Goal: Task Accomplishment & Management: Book appointment/travel/reservation

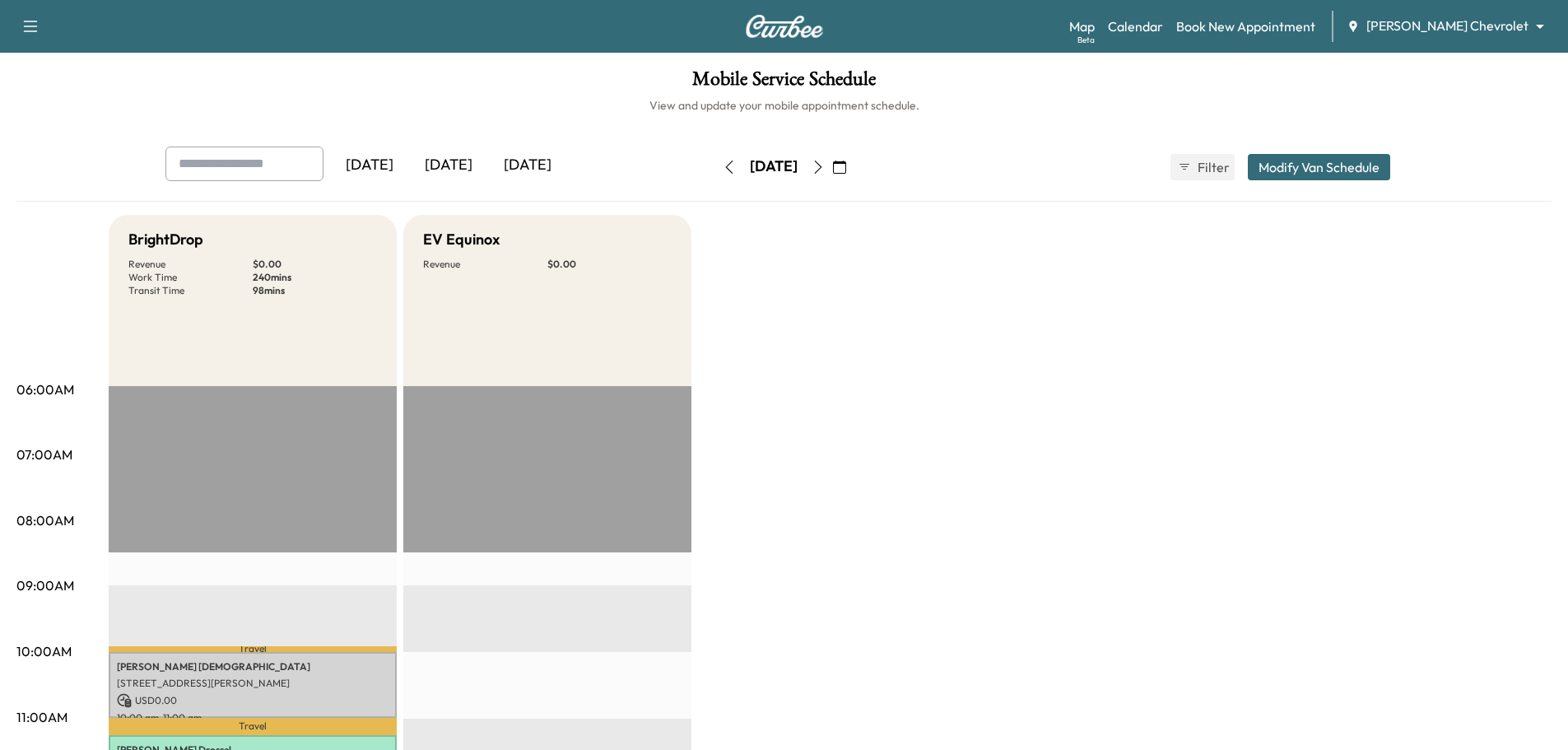
click at [825, 168] on icon "button" at bounding box center [817, 167] width 13 height 13
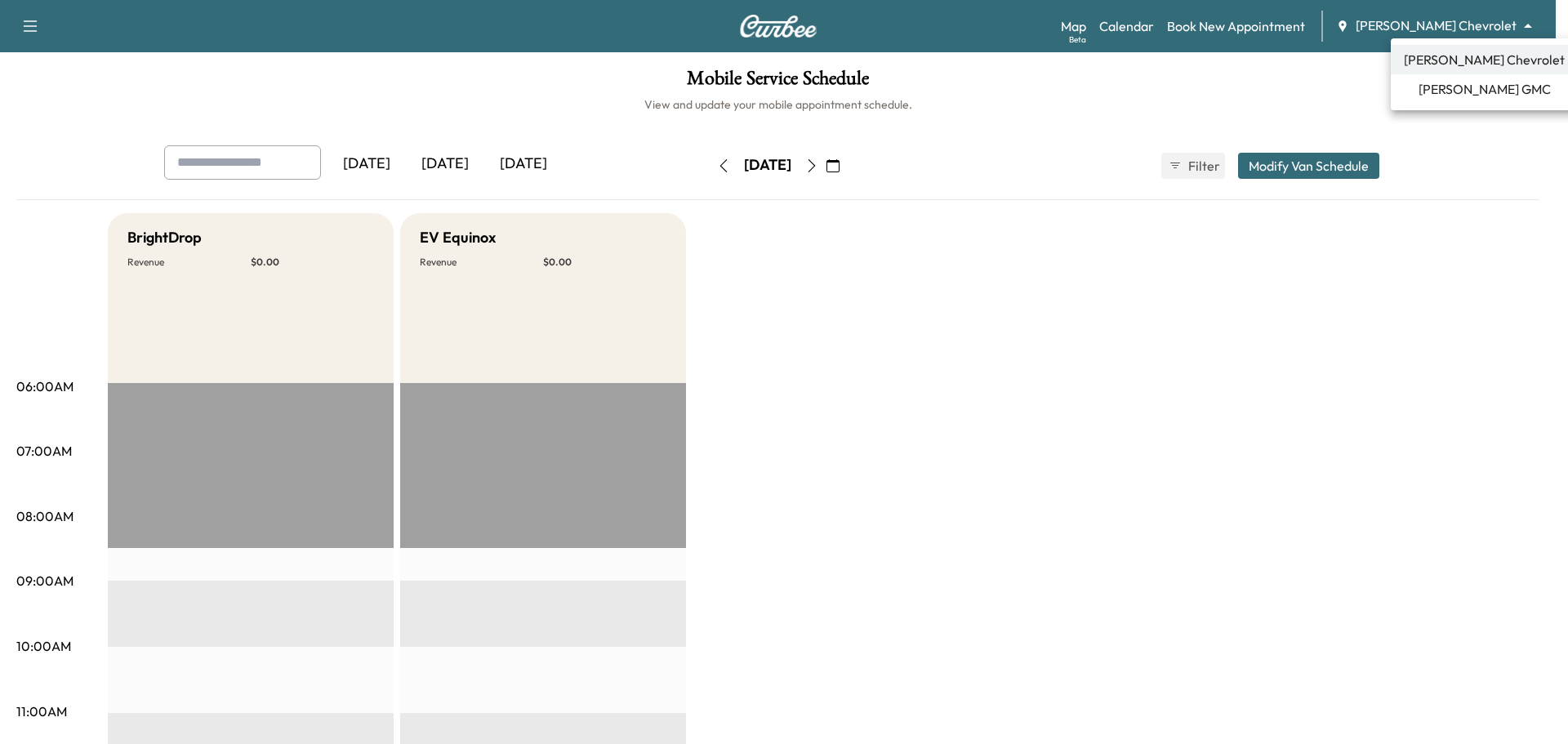
click at [1457, 24] on body "Support Log Out Map Beta Calendar Book New Appointment [PERSON_NAME] Chevrolet …" at bounding box center [784, 372] width 1568 height 744
click at [1447, 89] on span "[PERSON_NAME] GMC" at bounding box center [1484, 88] width 133 height 20
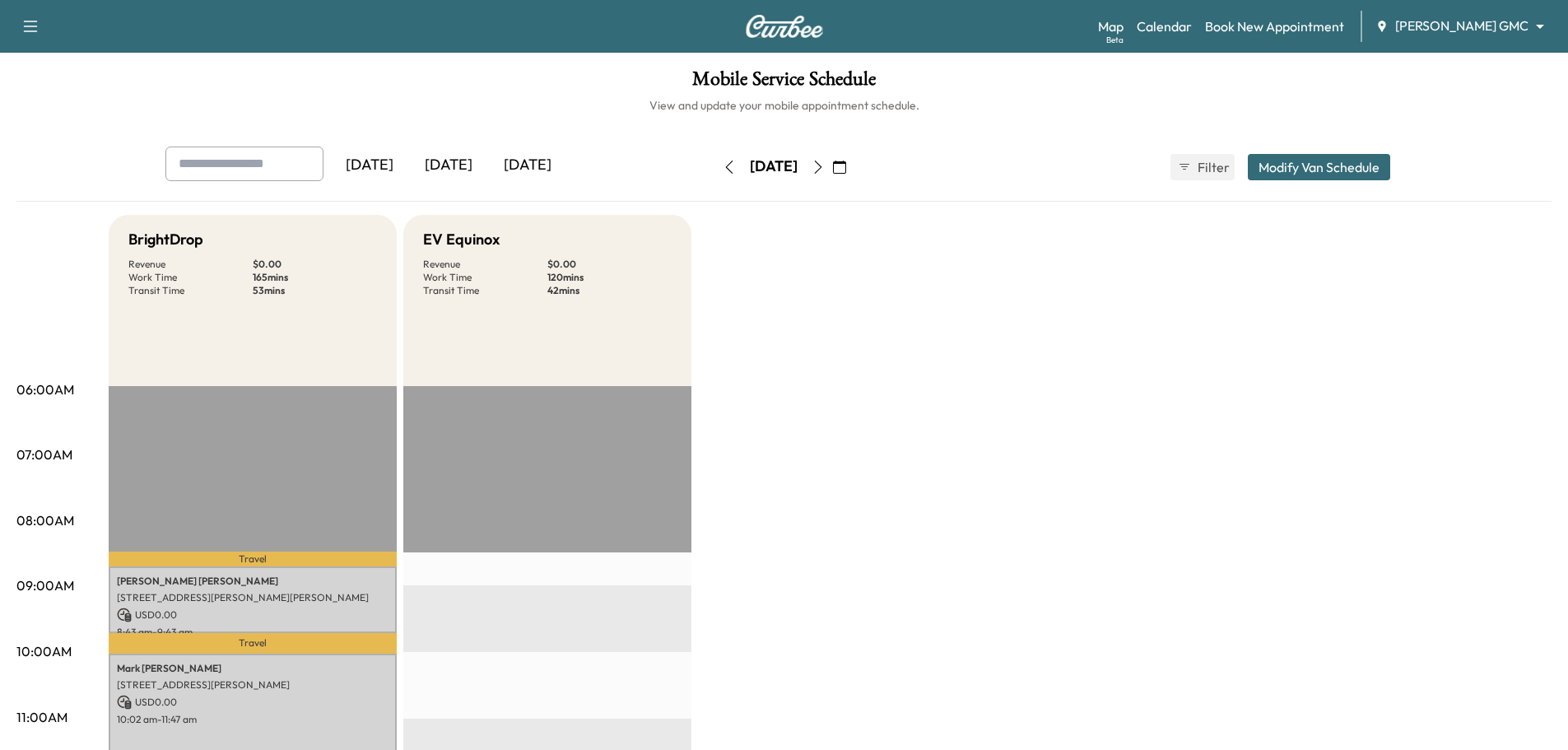
click at [825, 167] on icon "button" at bounding box center [817, 167] width 13 height 13
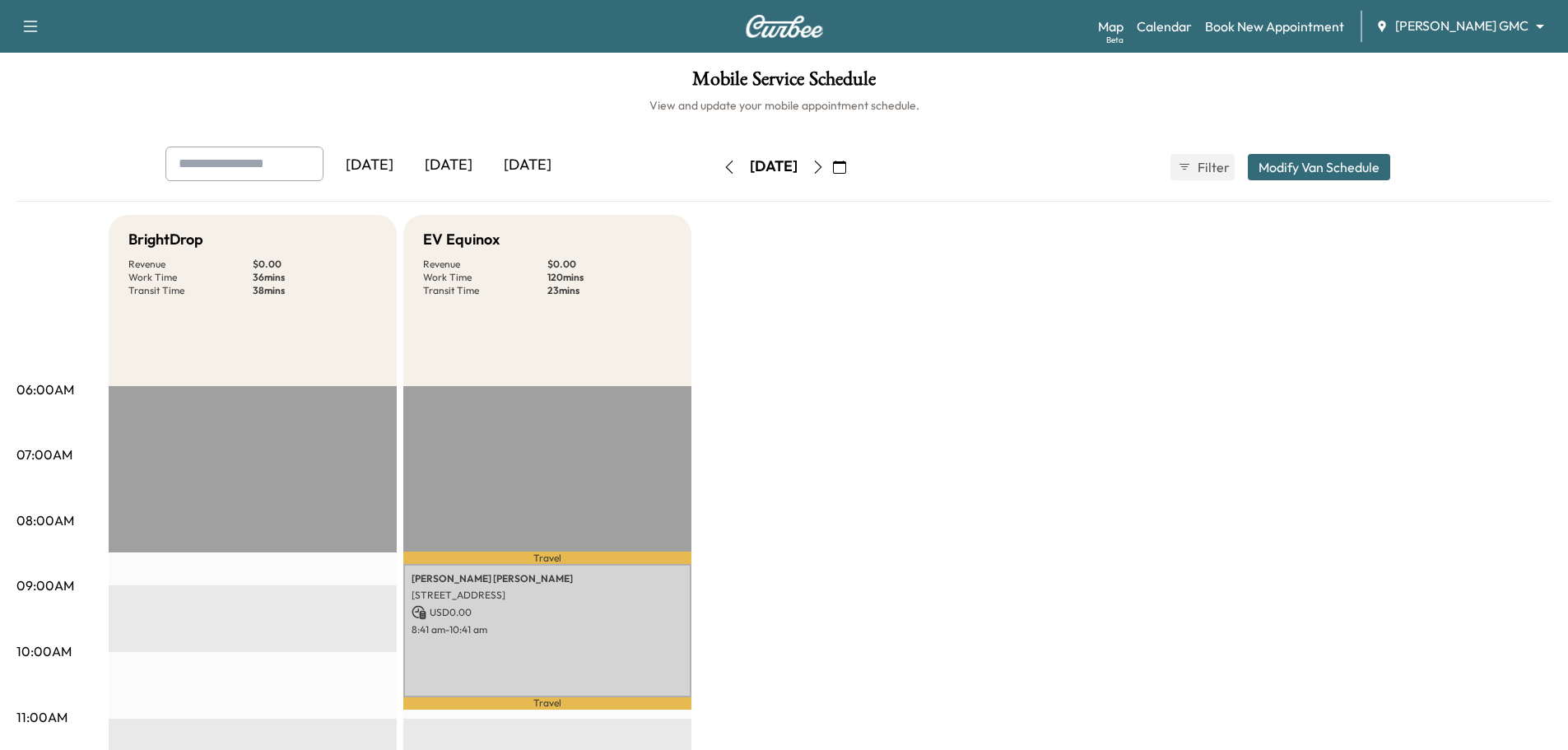
click at [825, 162] on icon "button" at bounding box center [817, 167] width 13 height 13
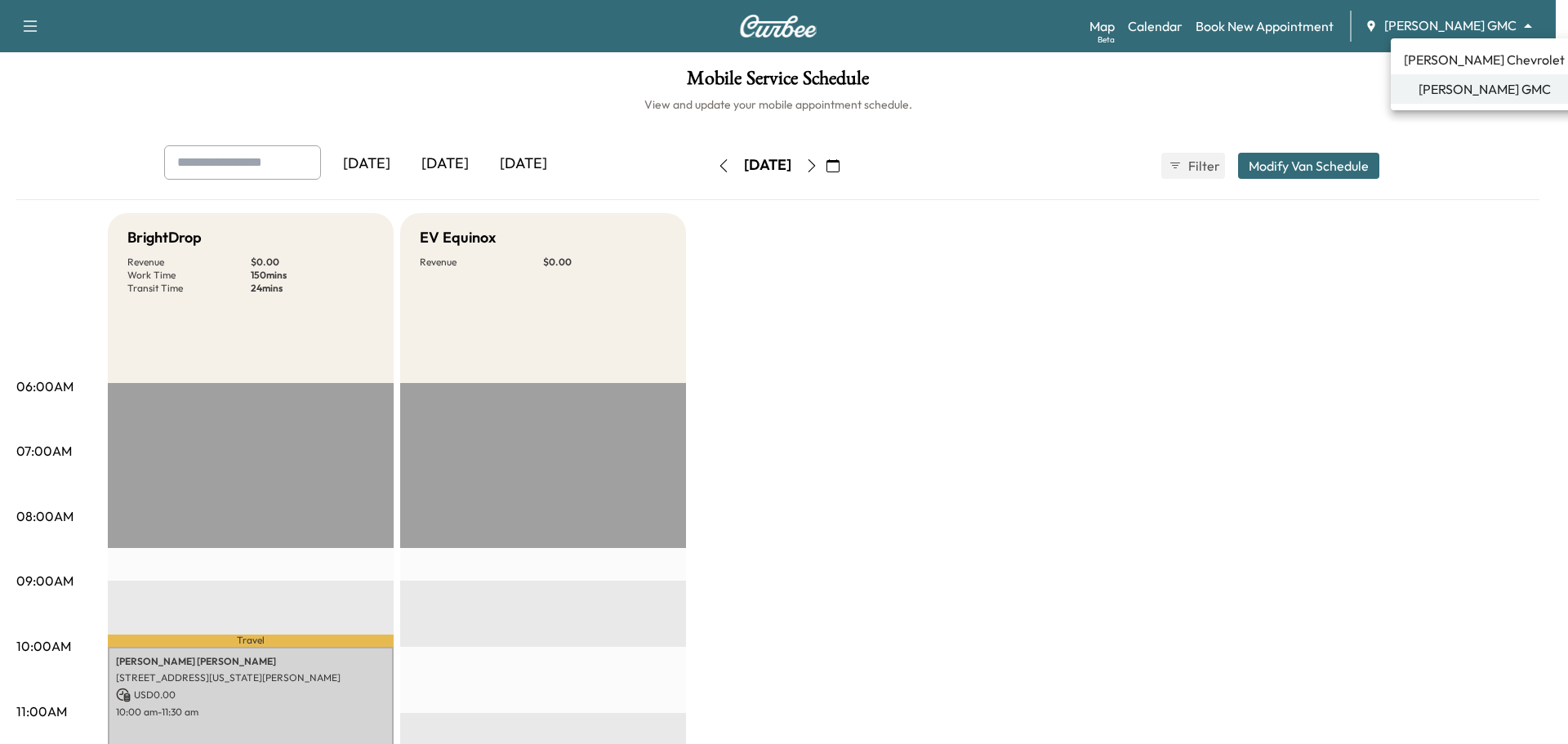
click at [1443, 29] on body "Support Log Out Map Beta Calendar Book New Appointment [PERSON_NAME] GMC ******…" at bounding box center [784, 372] width 1568 height 744
click at [1476, 58] on span "[PERSON_NAME] Chevrolet" at bounding box center [1484, 60] width 161 height 20
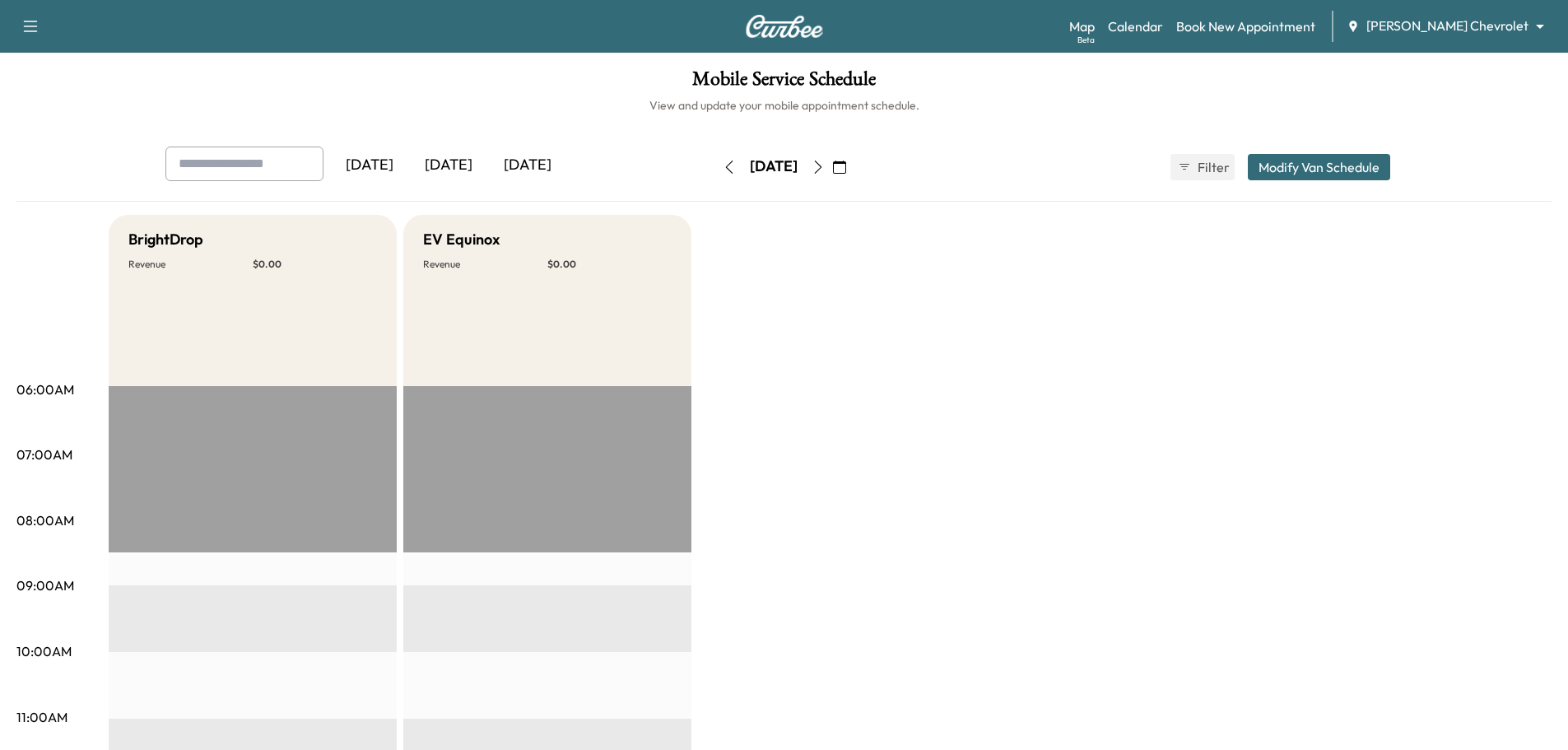
click at [1431, 30] on body "Support Log Out Map Beta Calendar Book New Appointment [PERSON_NAME] Chevrolet …" at bounding box center [784, 375] width 1568 height 750
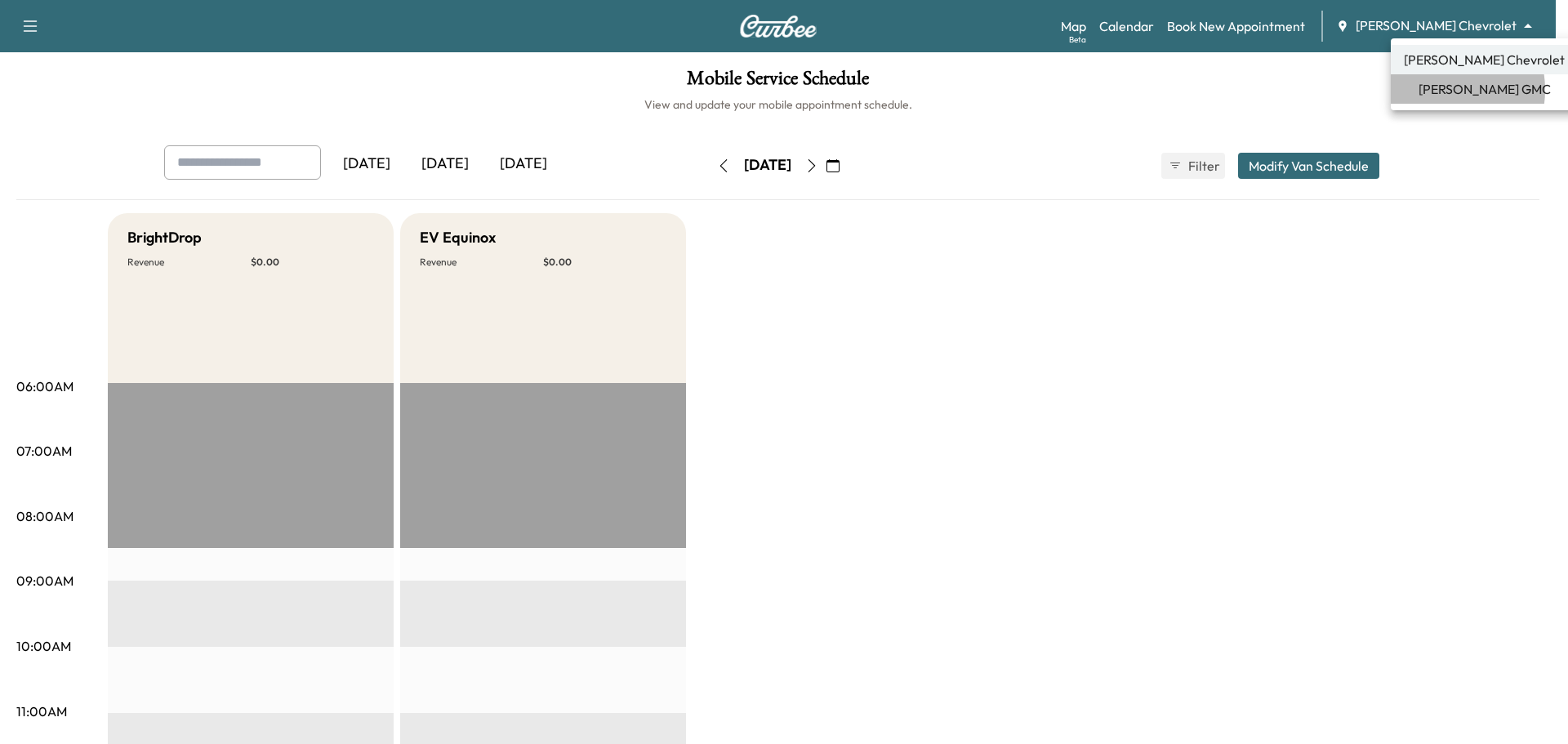
click at [1441, 90] on span "[PERSON_NAME] GMC" at bounding box center [1484, 88] width 133 height 20
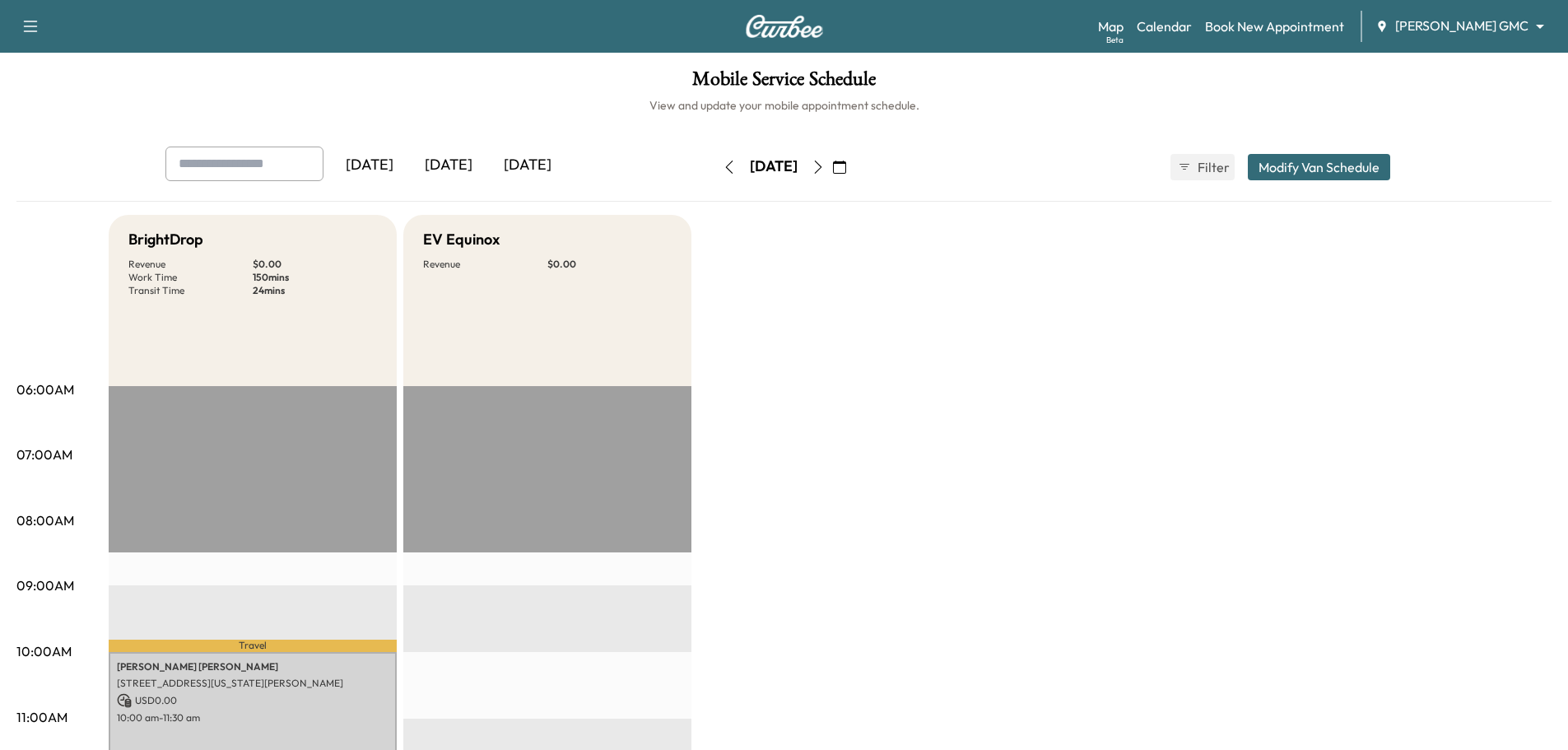
click at [825, 165] on icon "button" at bounding box center [817, 167] width 13 height 13
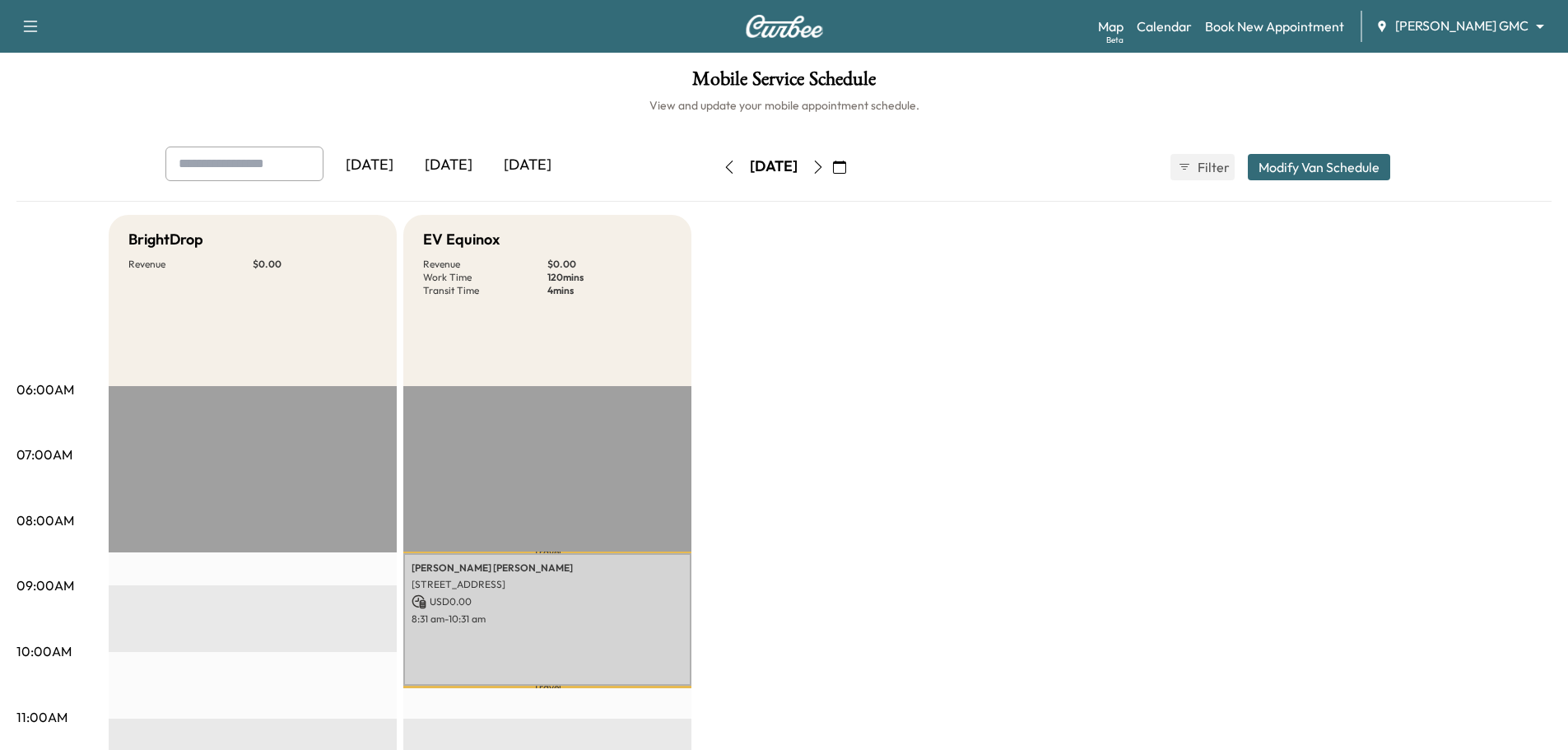
click at [1451, 22] on body "Support Log Out Map Beta Calendar Book New Appointment [PERSON_NAME] GMC ******…" at bounding box center [784, 375] width 1568 height 750
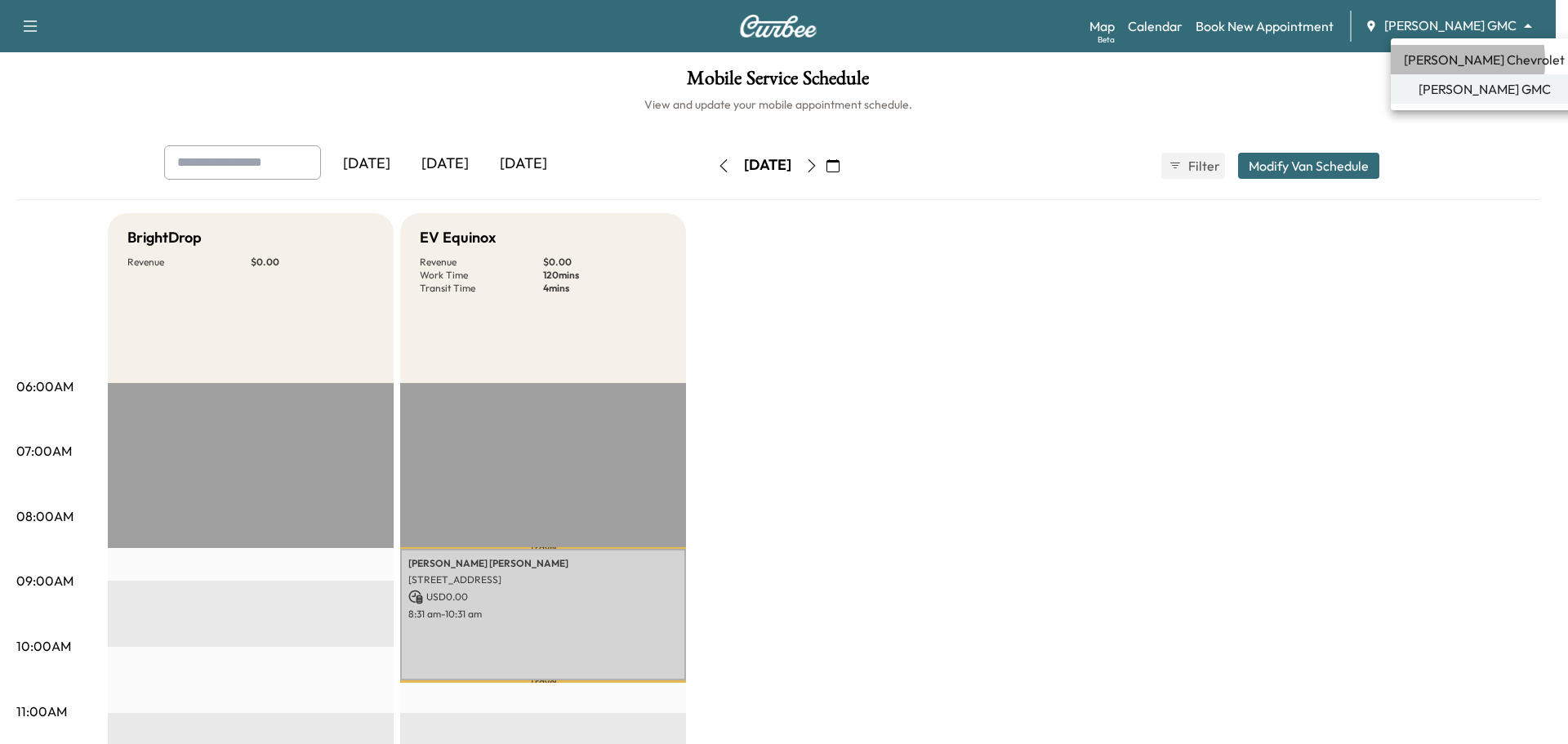
click at [1428, 61] on span "[PERSON_NAME] Chevrolet" at bounding box center [1484, 60] width 161 height 20
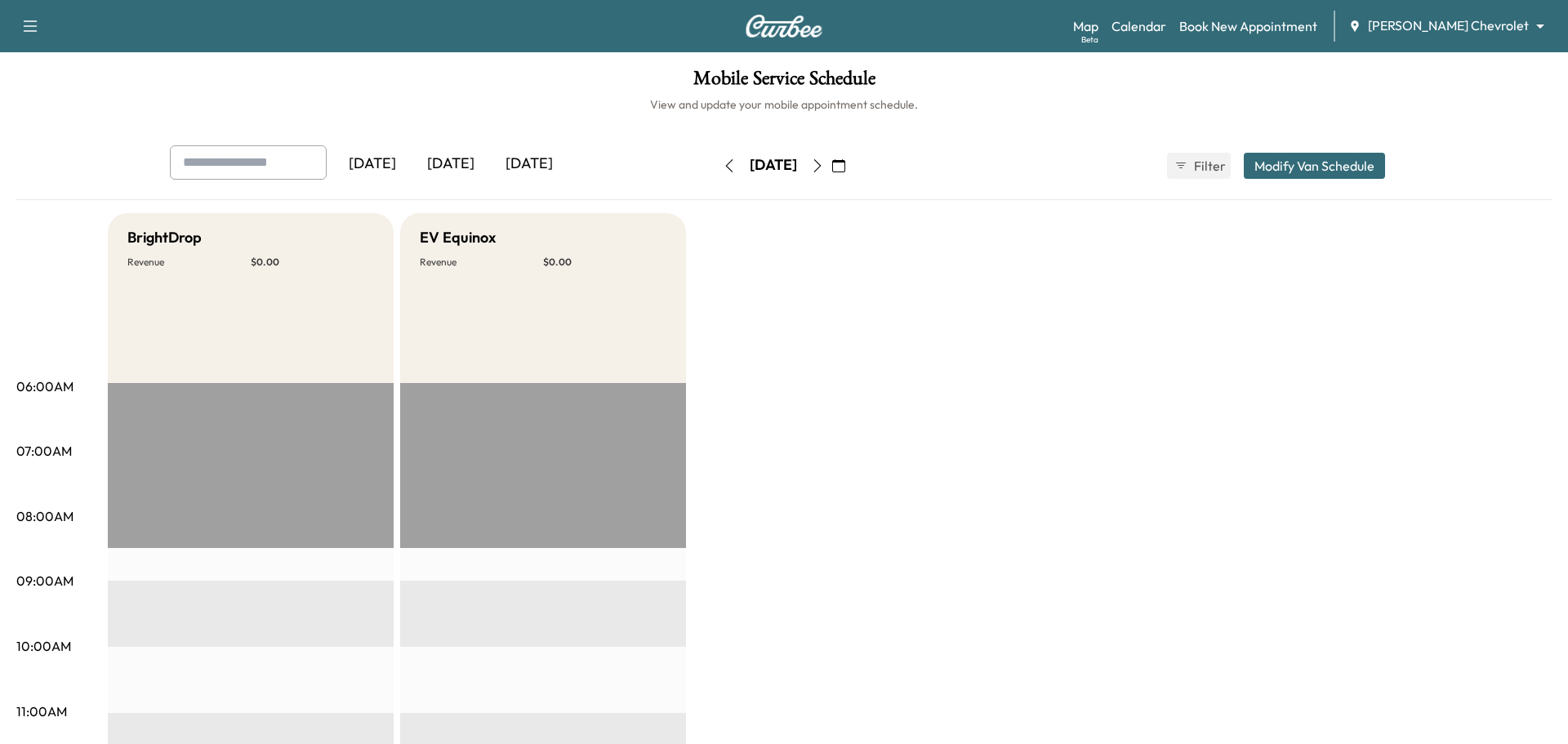
click at [1450, 23] on body "Support Log Out Map Beta Calendar Book New Appointment [PERSON_NAME] Chevrolet …" at bounding box center [784, 372] width 1568 height 744
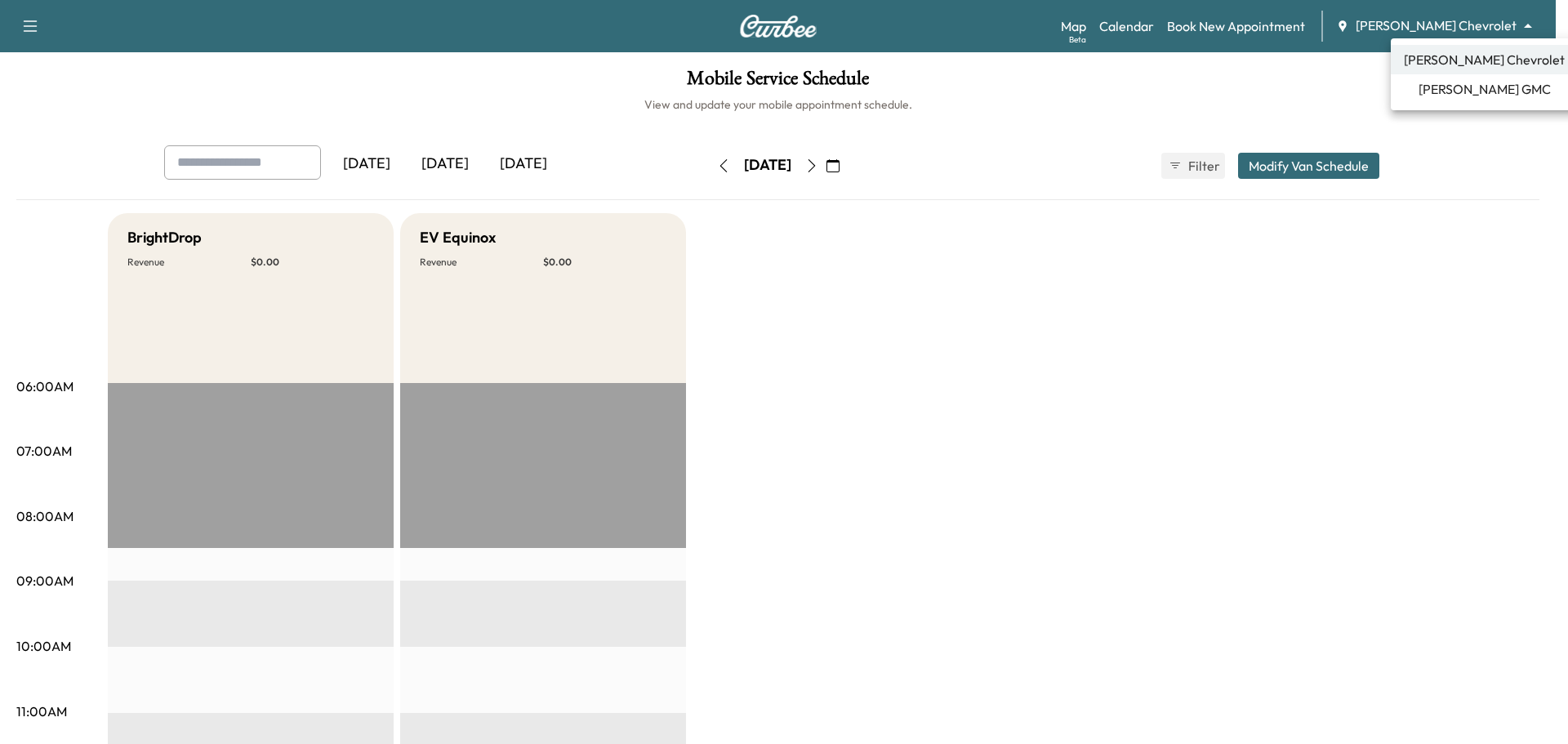
click at [1471, 90] on span "[PERSON_NAME] GMC" at bounding box center [1484, 88] width 133 height 20
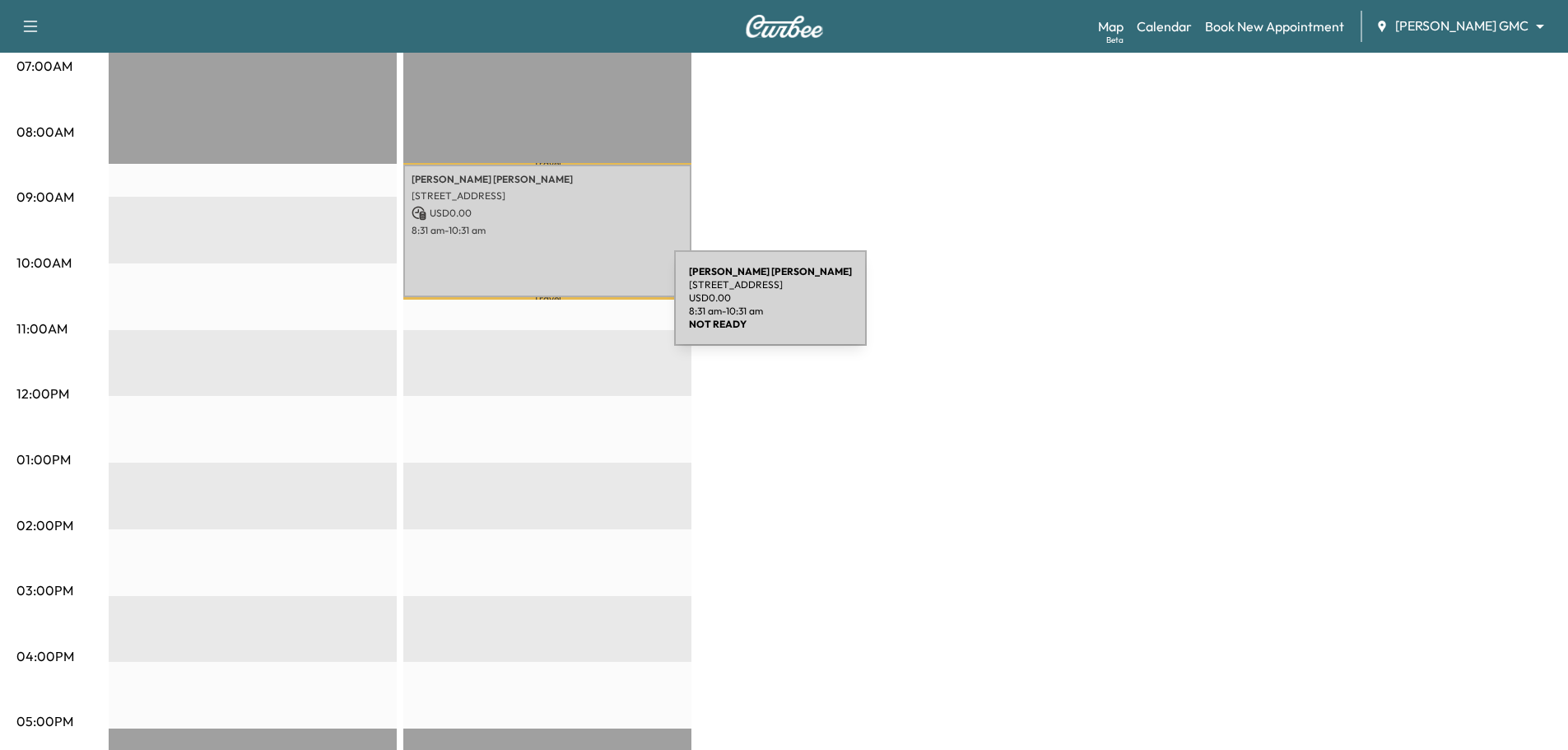
scroll to position [411, 0]
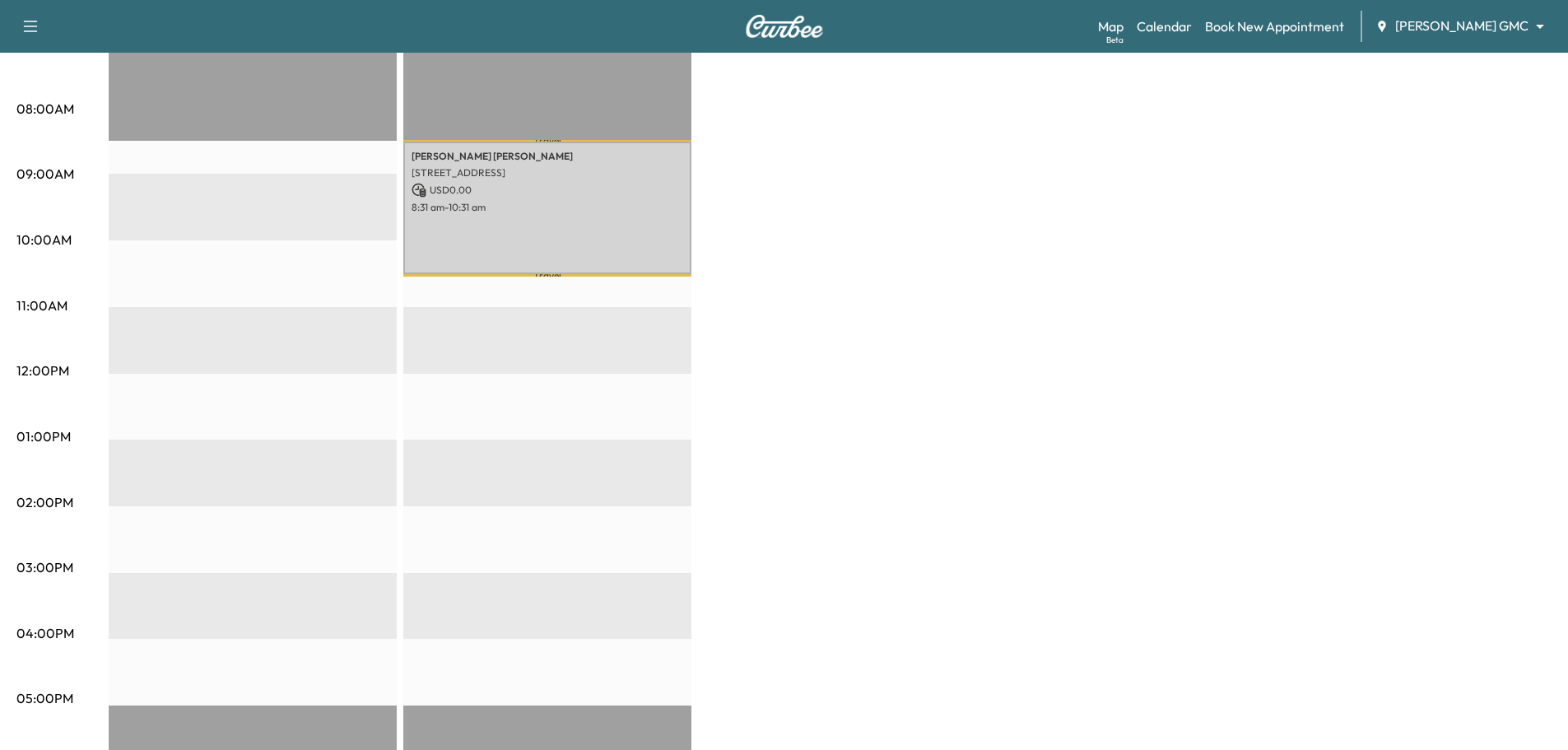
click at [508, 297] on div "Travel [PERSON_NAME] [PERSON_NAME] [STREET_ADDRESS] USD 0.00 8:31 am - 10:31 am…" at bounding box center [547, 506] width 288 height 1063
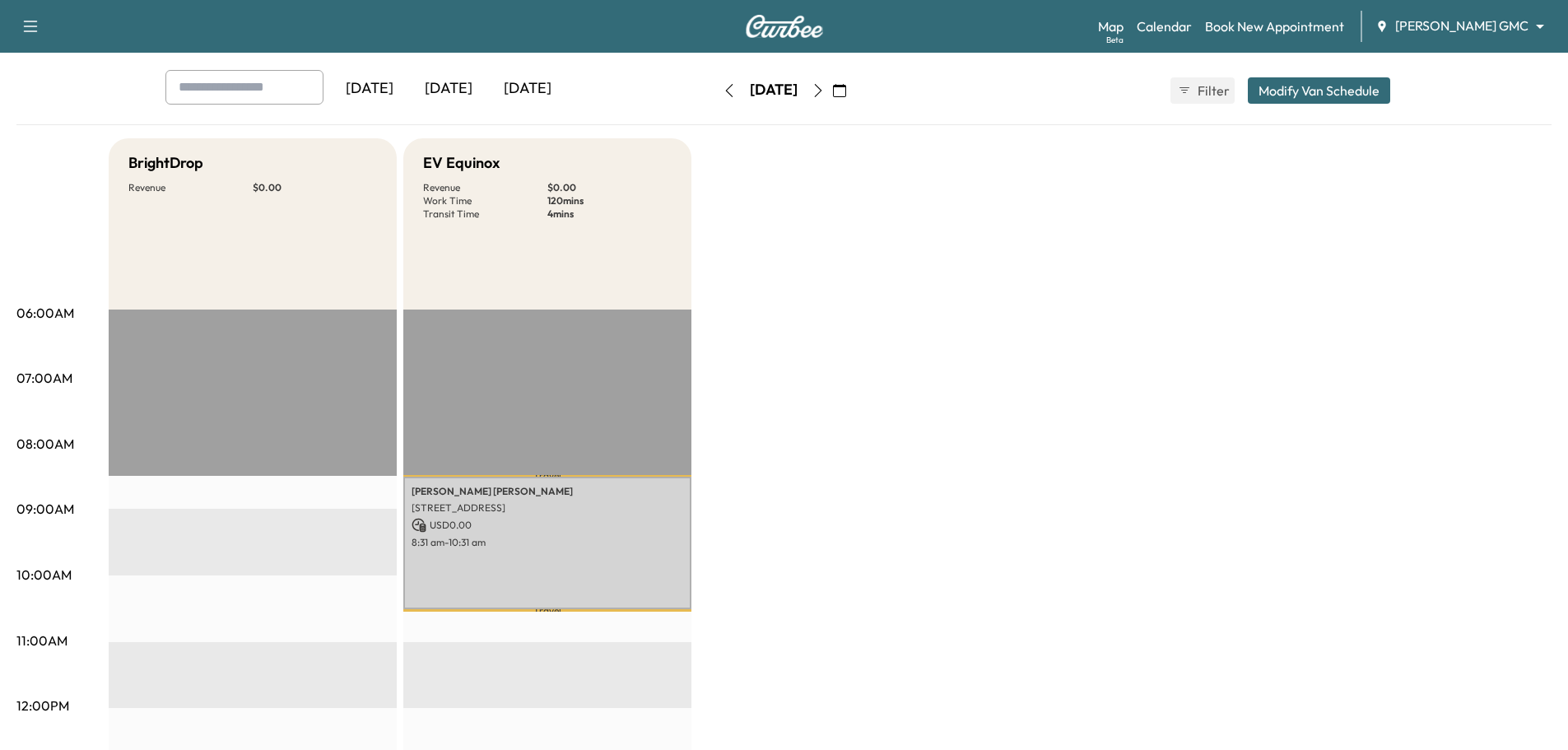
scroll to position [0, 0]
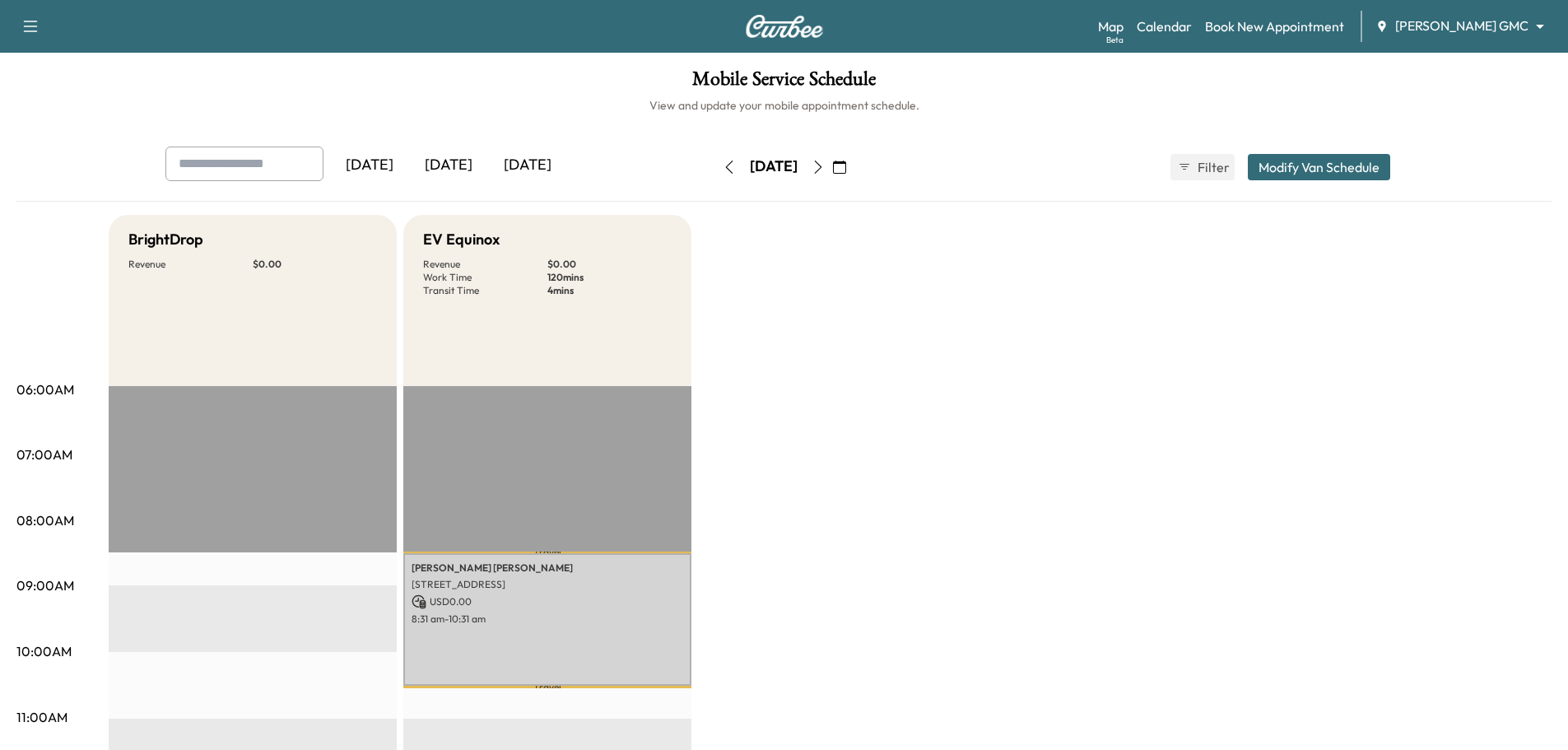
click at [723, 164] on icon "button" at bounding box center [729, 167] width 13 height 13
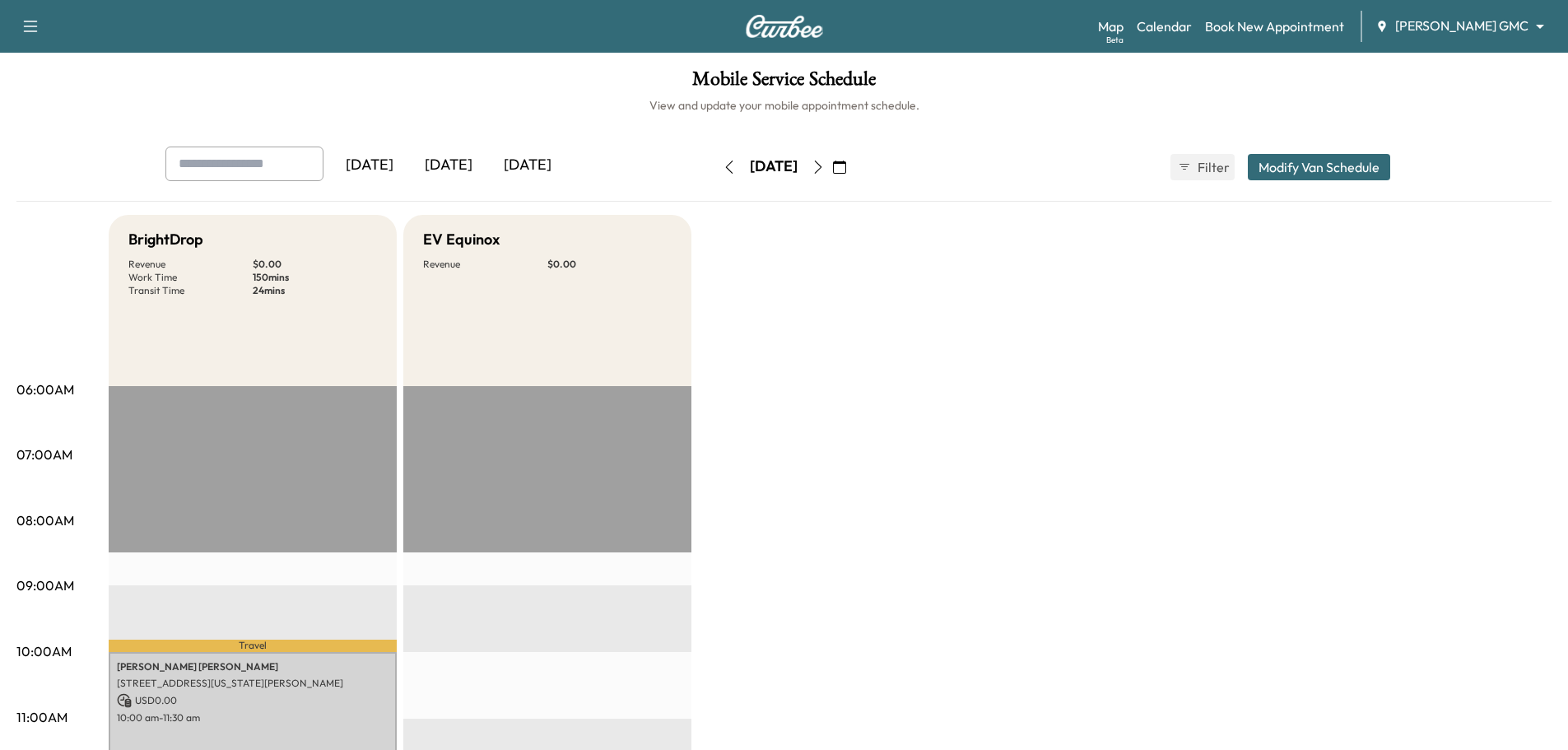
click at [723, 164] on icon "button" at bounding box center [729, 167] width 13 height 13
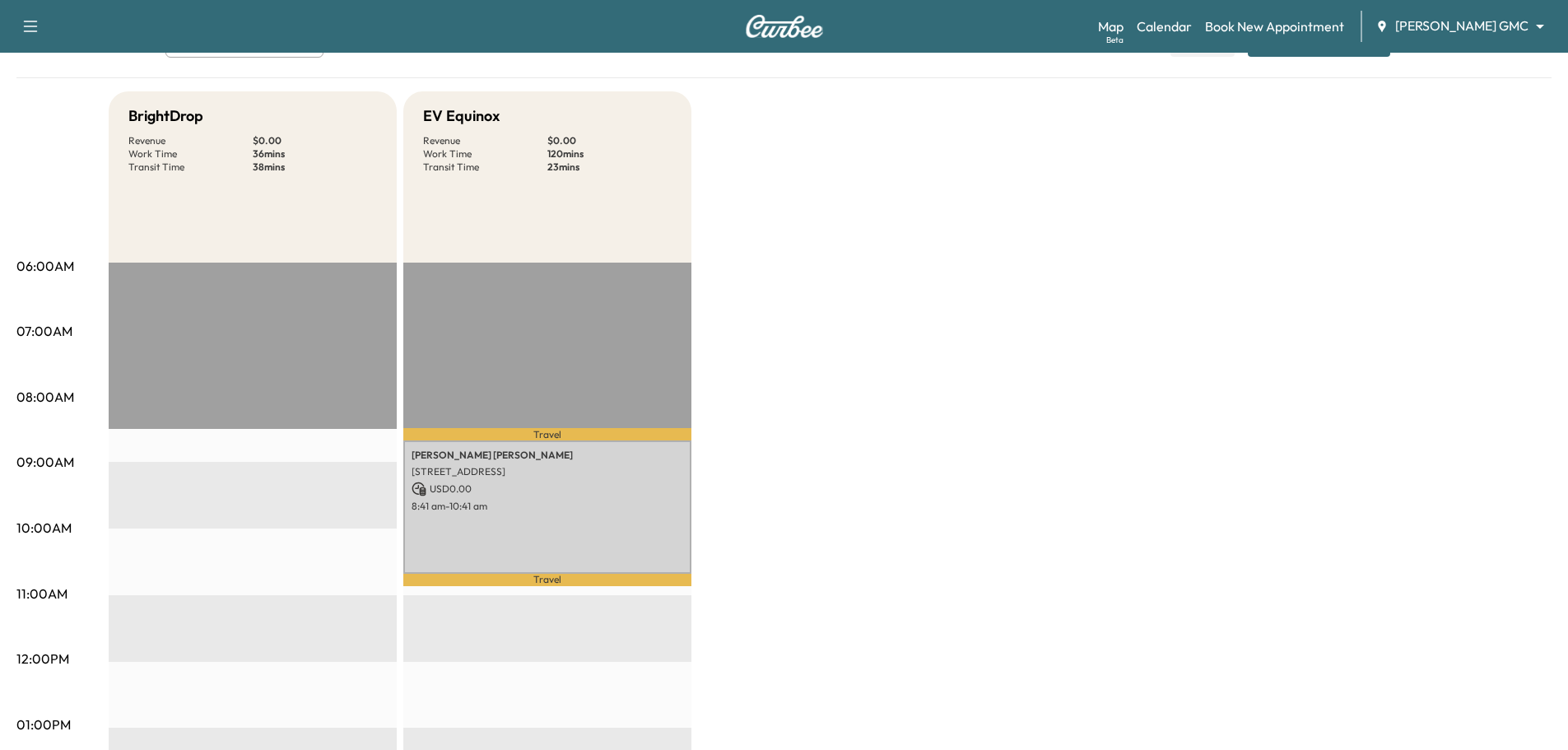
scroll to position [82, 0]
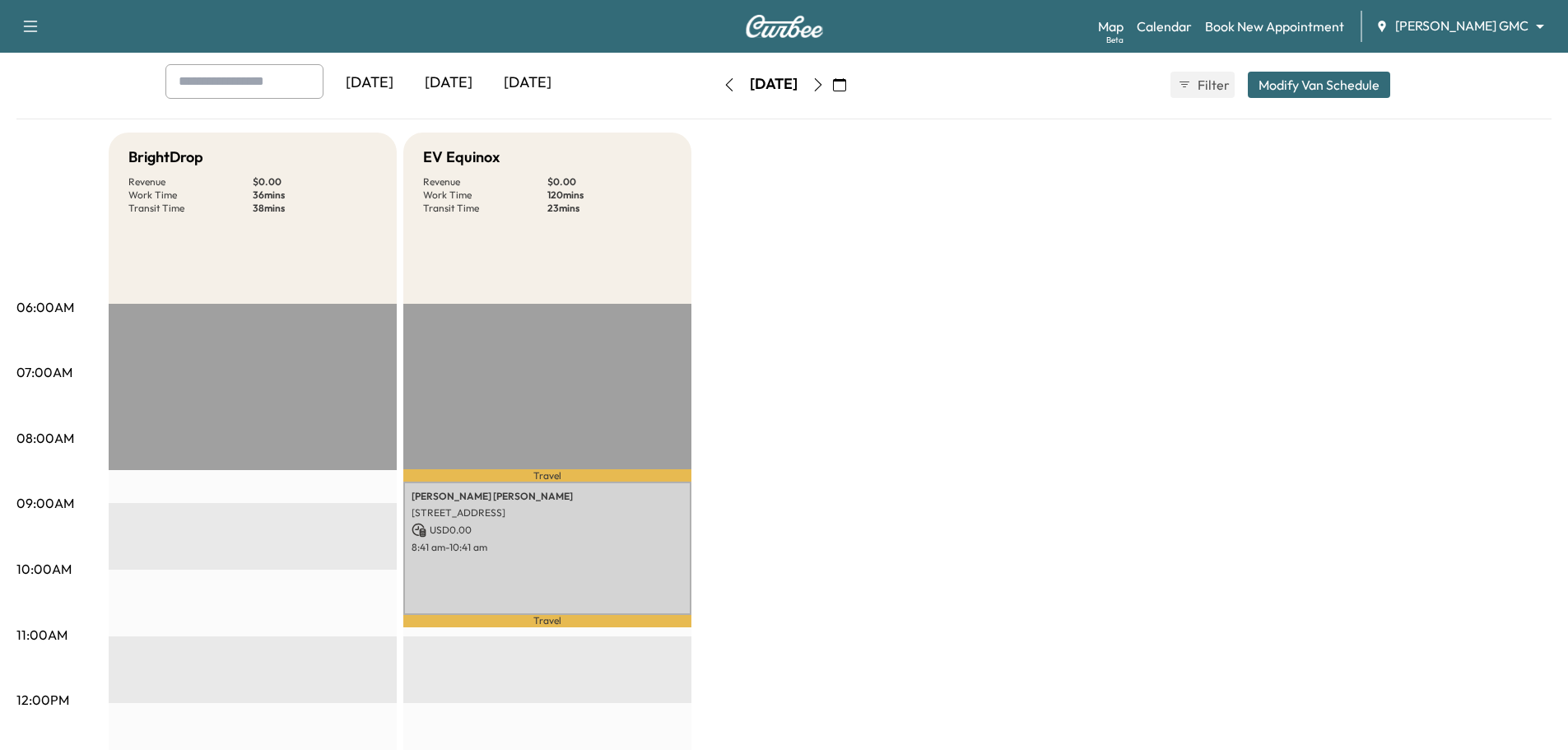
click at [1464, 15] on div "Map Beta Calendar Book New Appointment [PERSON_NAME] GMC ******** ​" at bounding box center [1325, 26] width 457 height 31
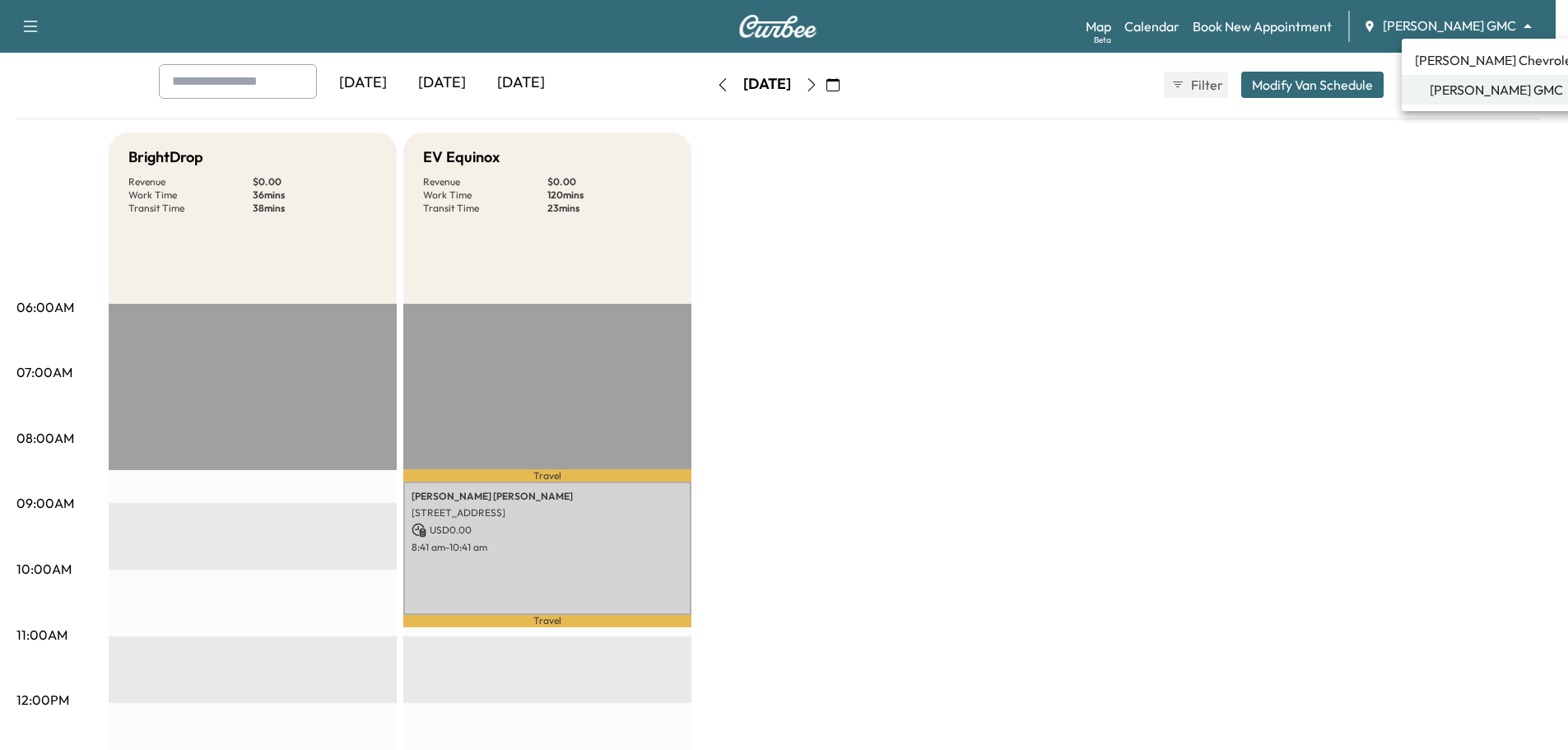
click at [1464, 24] on body "Support Log Out Map Beta Calendar Book New Appointment [PERSON_NAME] GMC ******…" at bounding box center [784, 292] width 1568 height 750
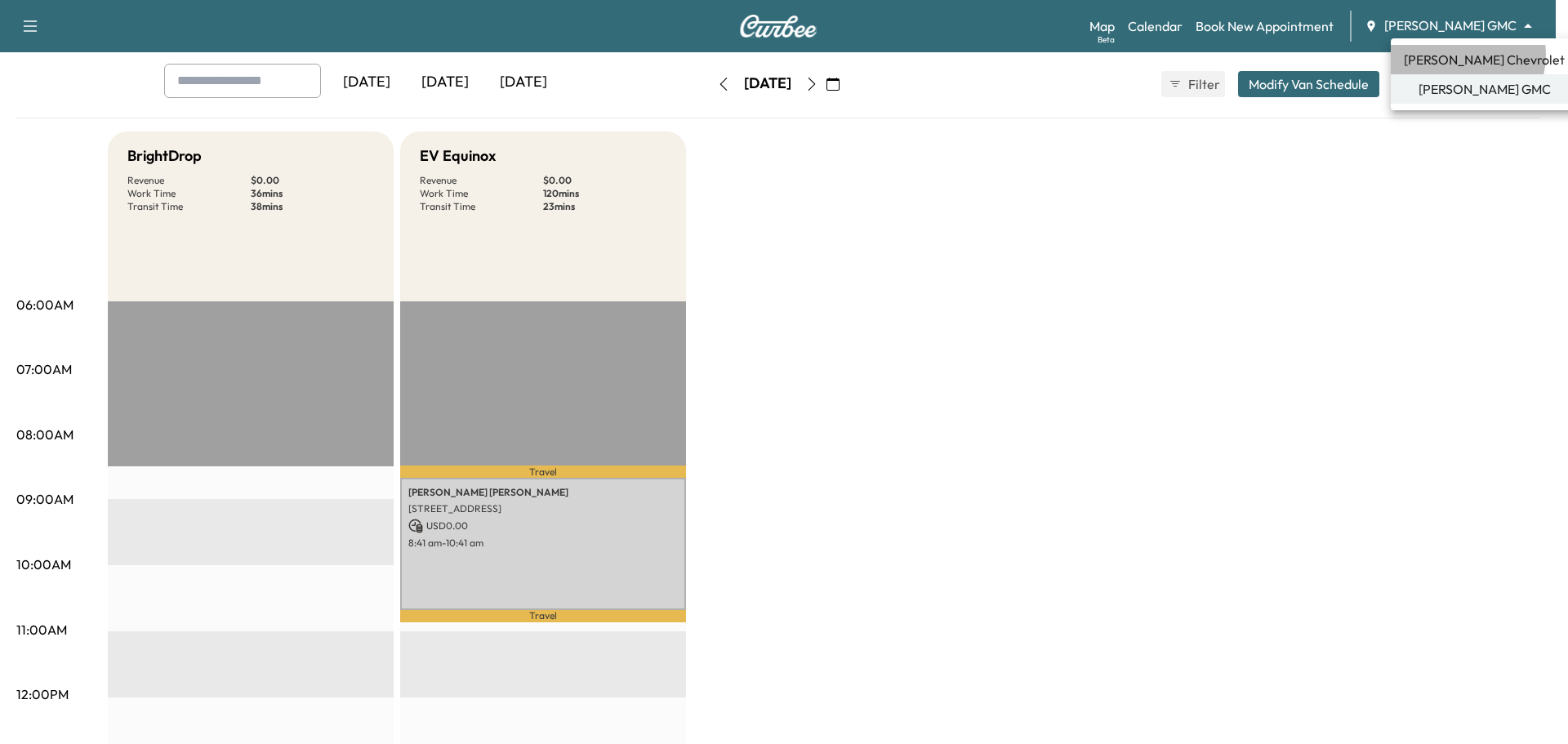
click at [1459, 61] on span "[PERSON_NAME] Chevrolet" at bounding box center [1484, 60] width 161 height 20
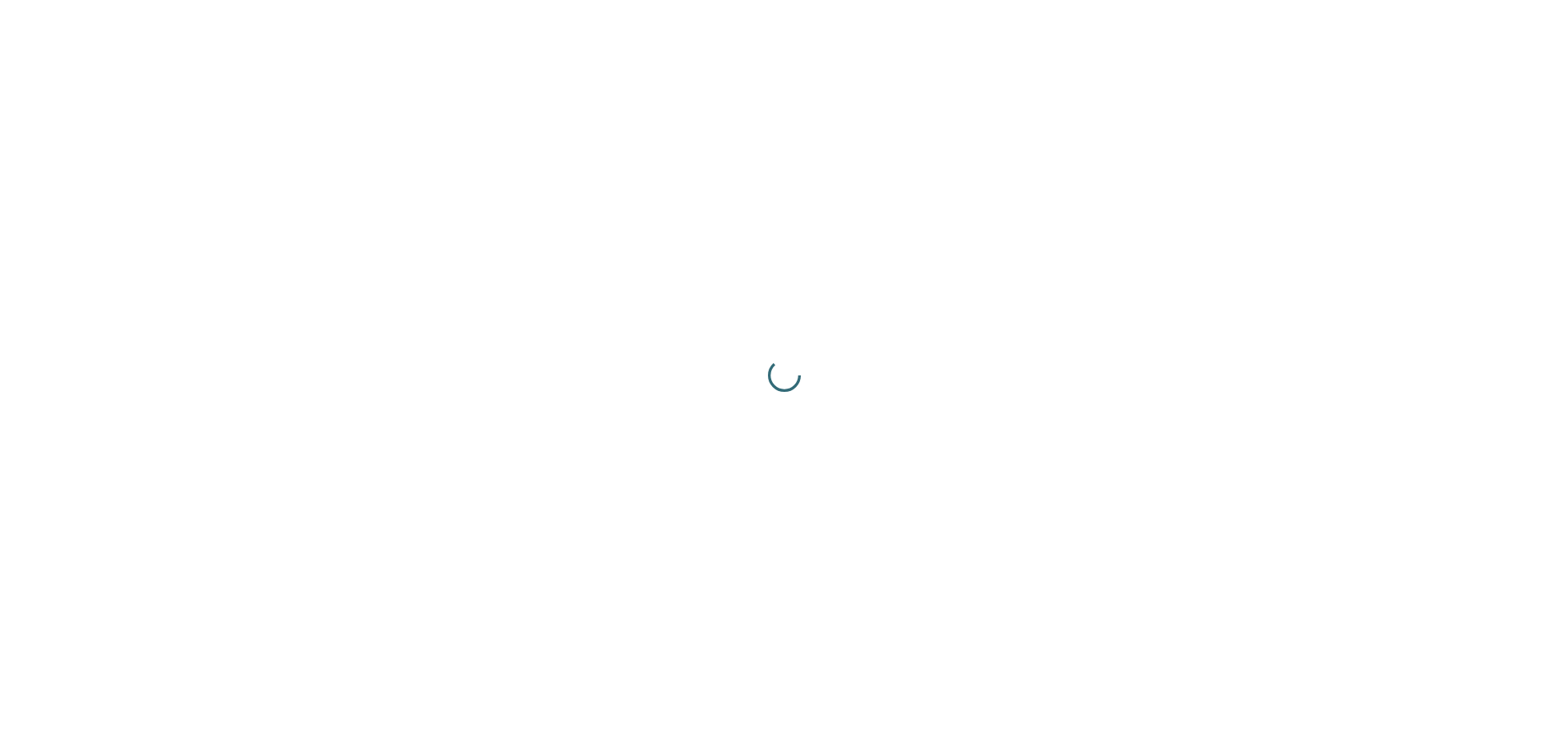
scroll to position [0, 0]
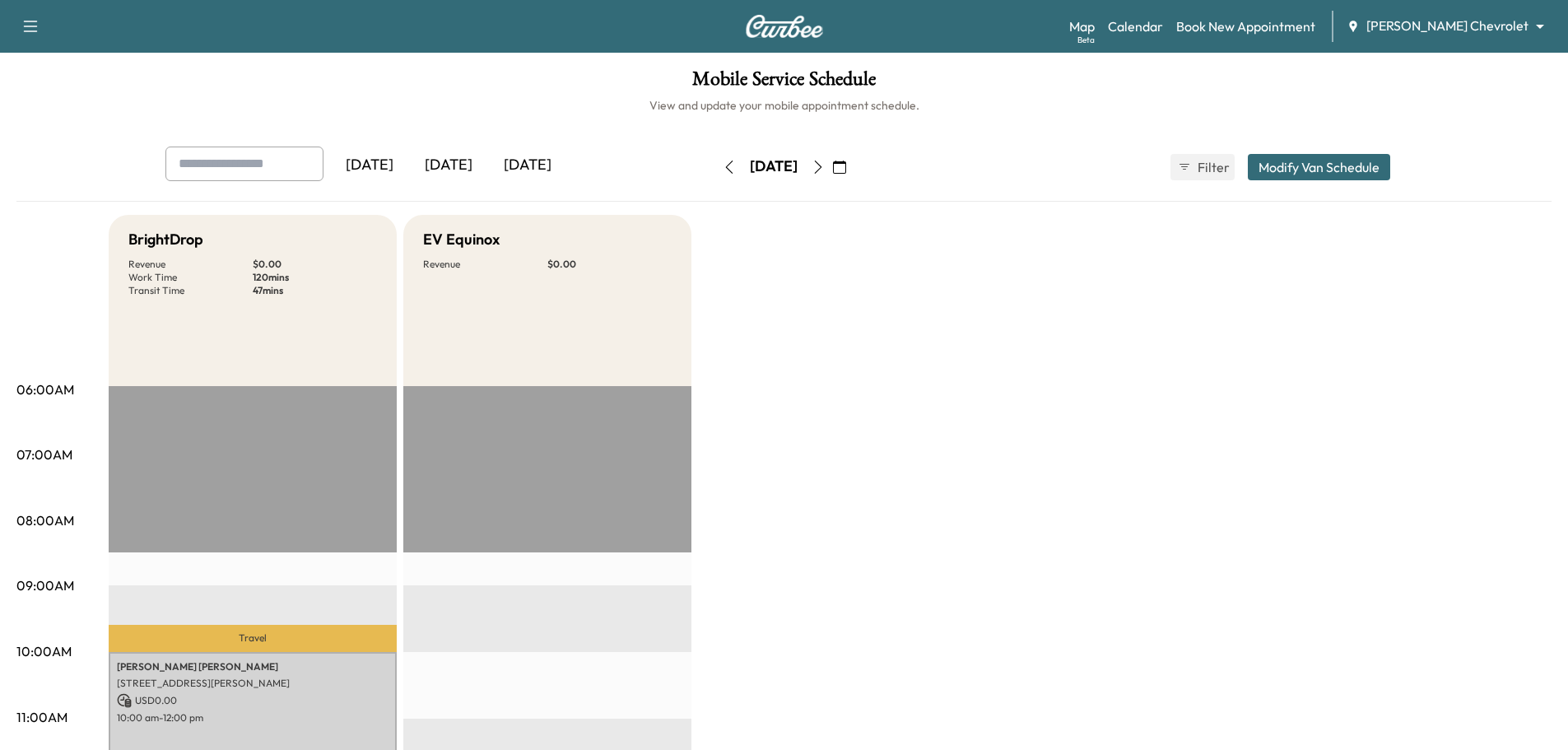
click at [715, 168] on button "button" at bounding box center [729, 167] width 28 height 26
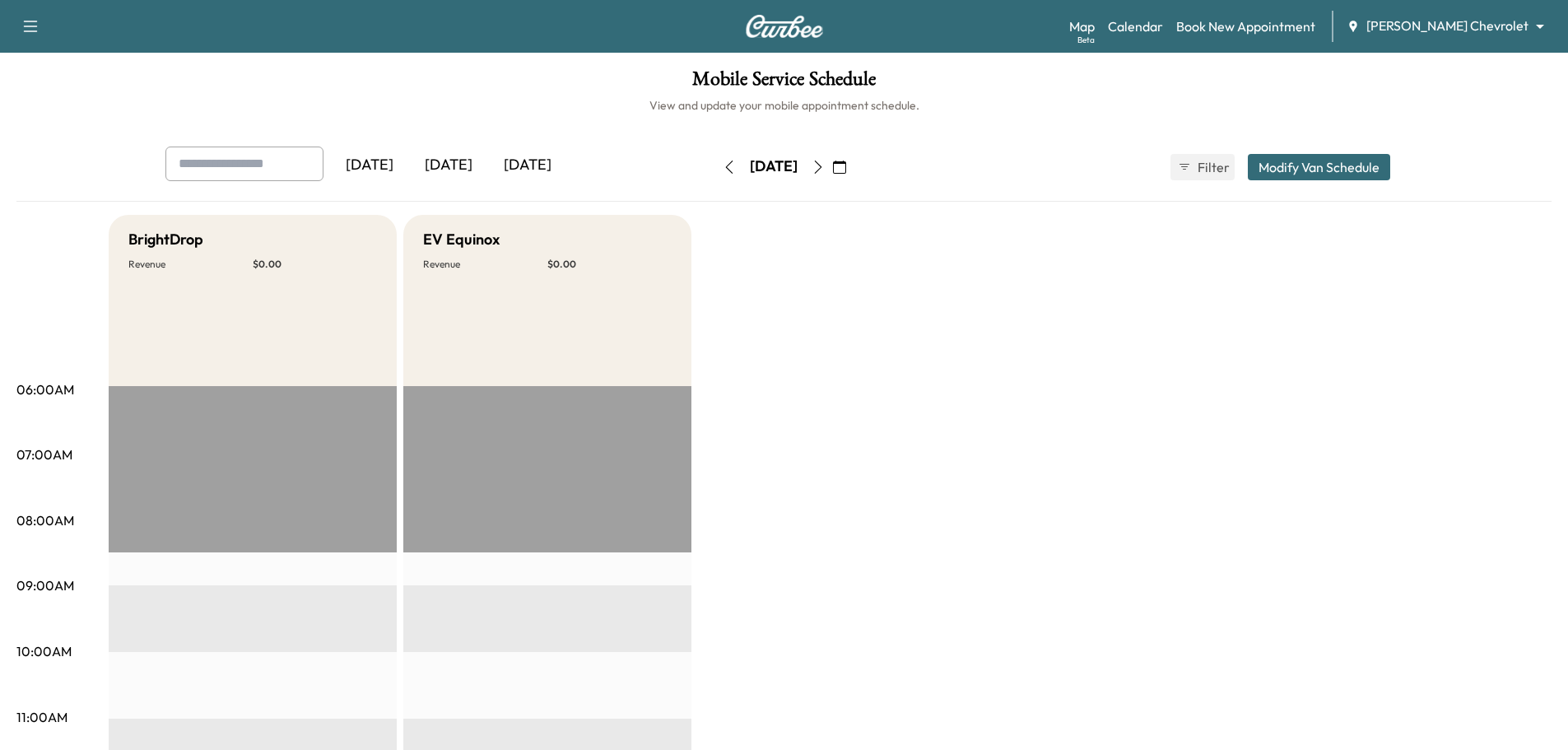
click at [723, 167] on icon "button" at bounding box center [729, 167] width 13 height 13
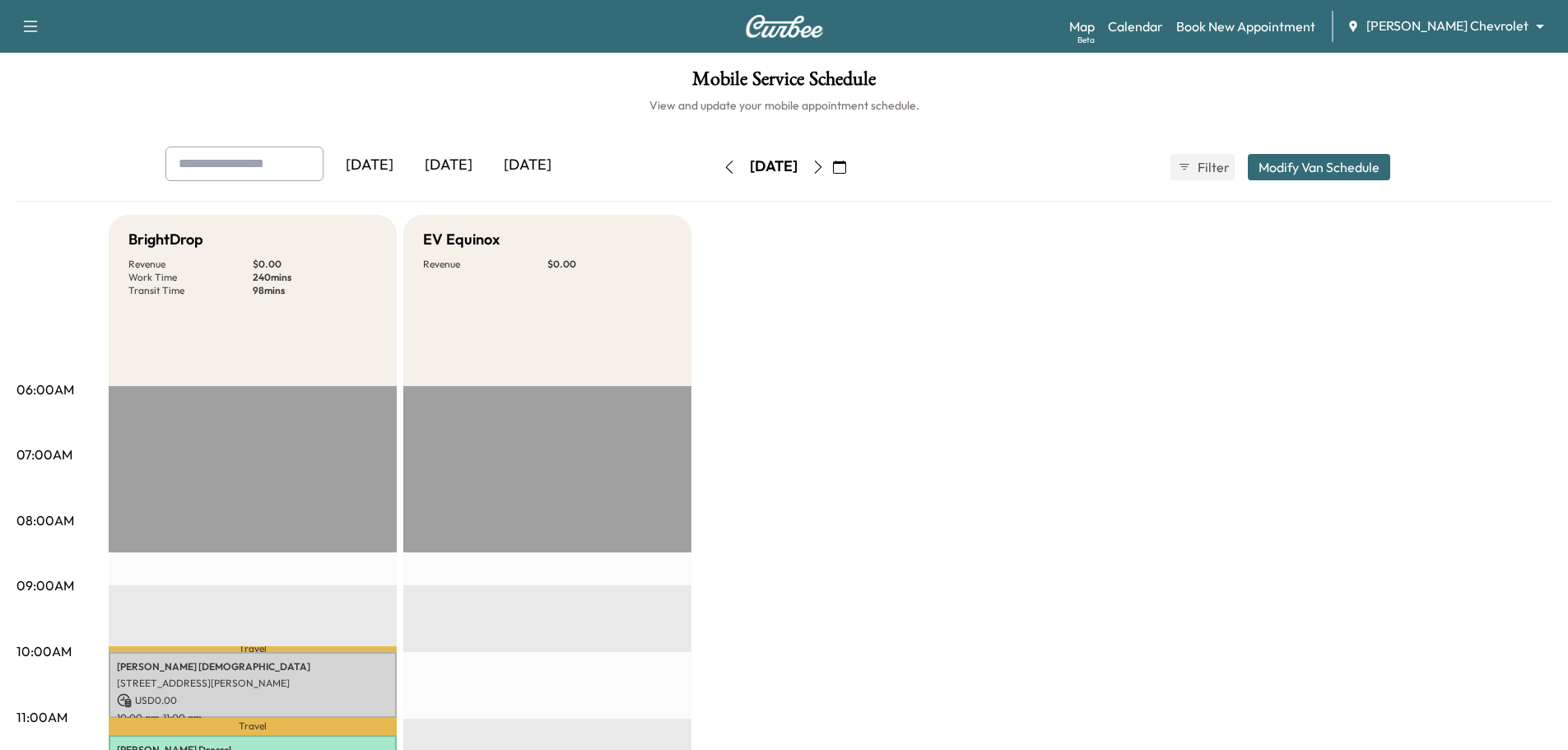
click at [825, 171] on icon "button" at bounding box center [817, 167] width 13 height 13
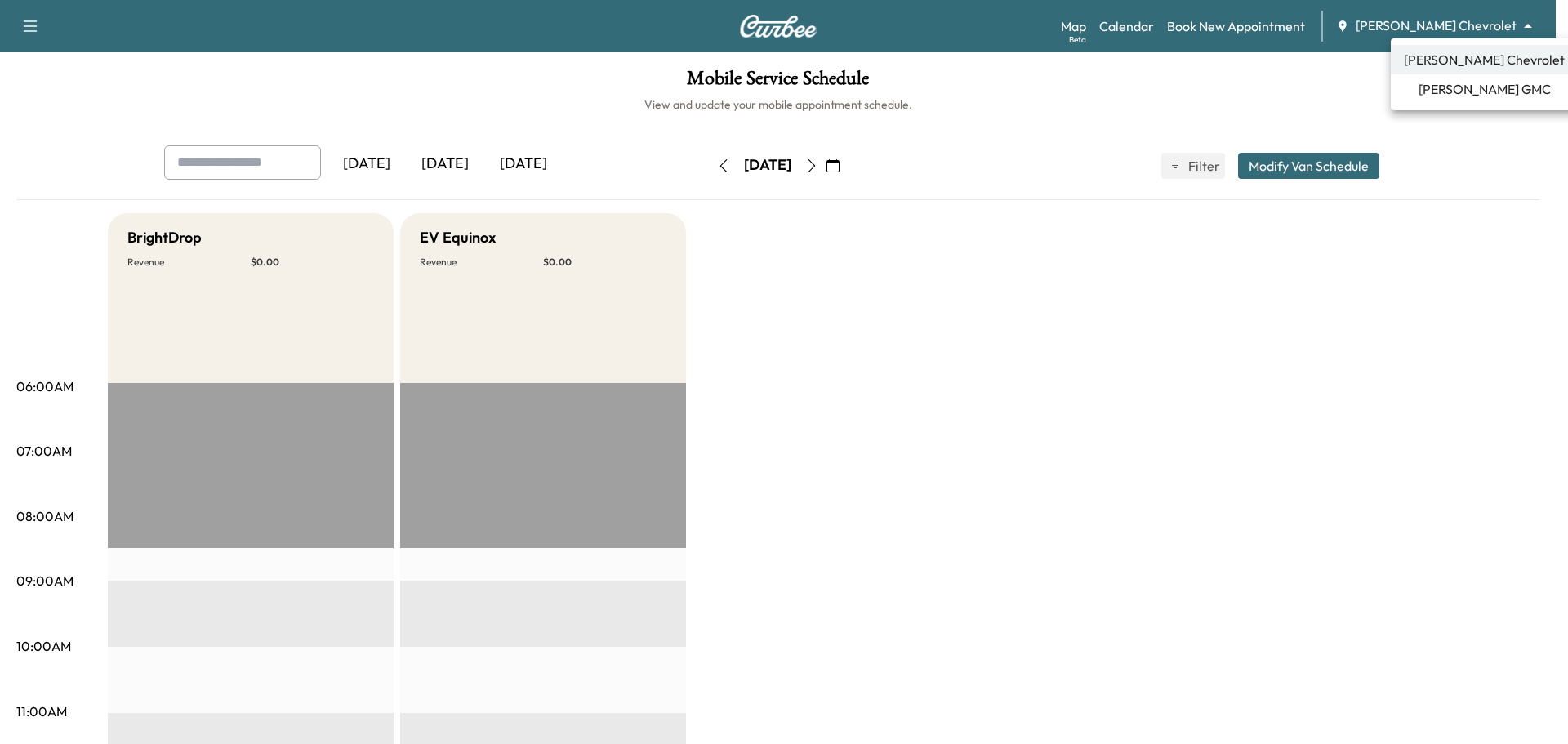
click at [1493, 22] on body "Support Log Out Map Beta Calendar Book New Appointment [PERSON_NAME] Chevrolet …" at bounding box center [784, 372] width 1568 height 744
click at [1468, 85] on span "[PERSON_NAME] GMC" at bounding box center [1484, 88] width 133 height 20
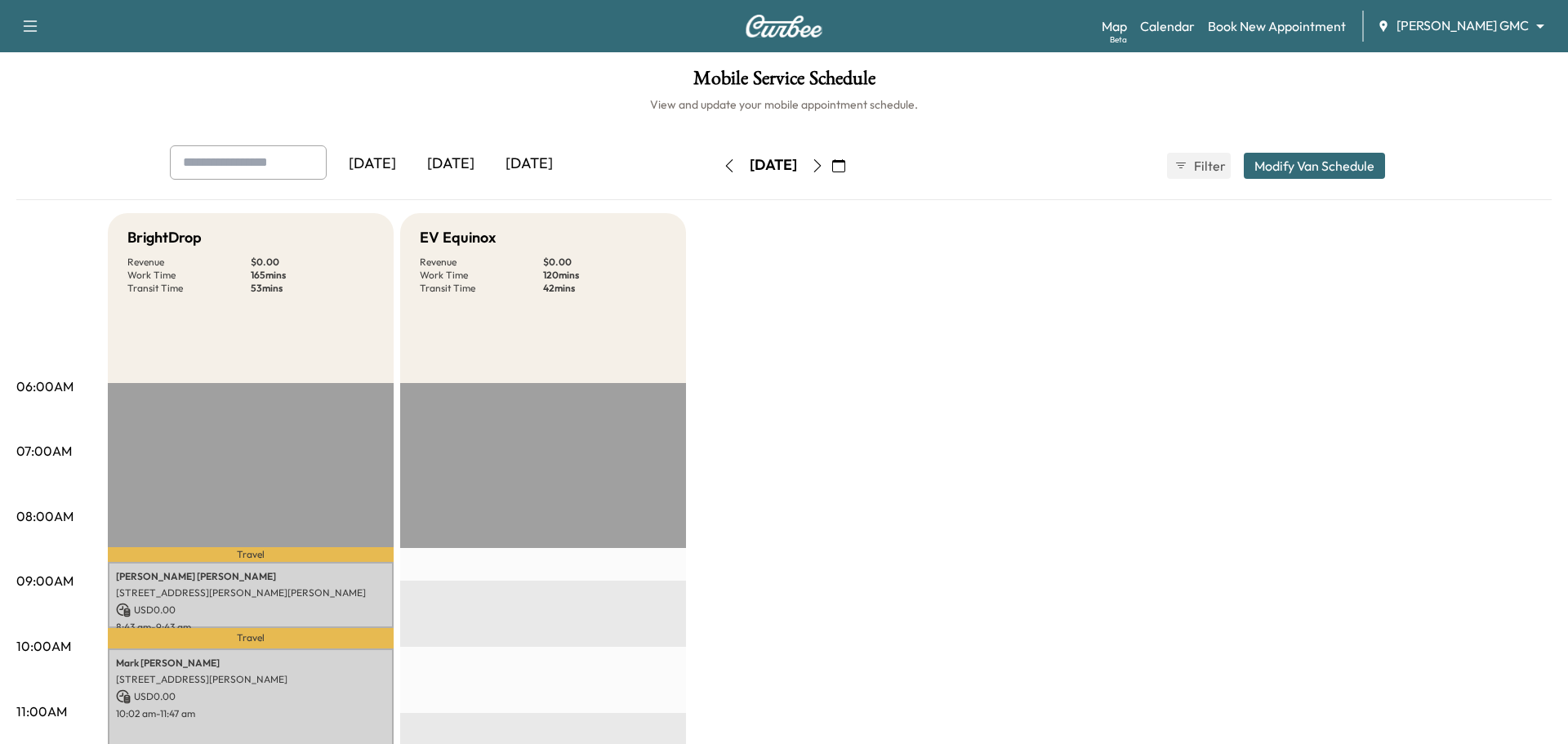
click at [1455, 30] on body "Support Log Out Map Beta Calendar Book New Appointment [PERSON_NAME] GMC ******…" at bounding box center [784, 372] width 1568 height 744
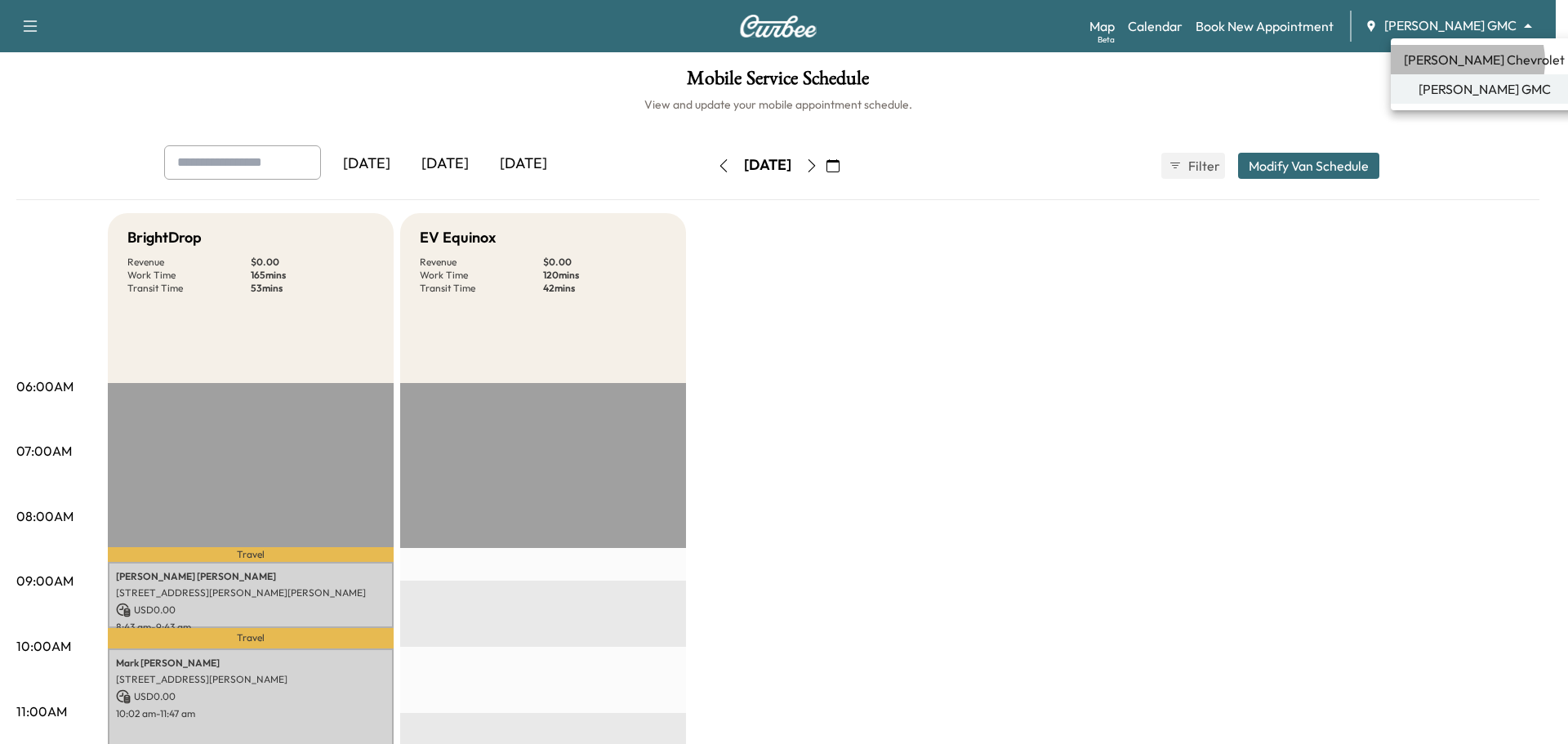
click at [1461, 61] on span "[PERSON_NAME] Chevrolet" at bounding box center [1484, 60] width 161 height 20
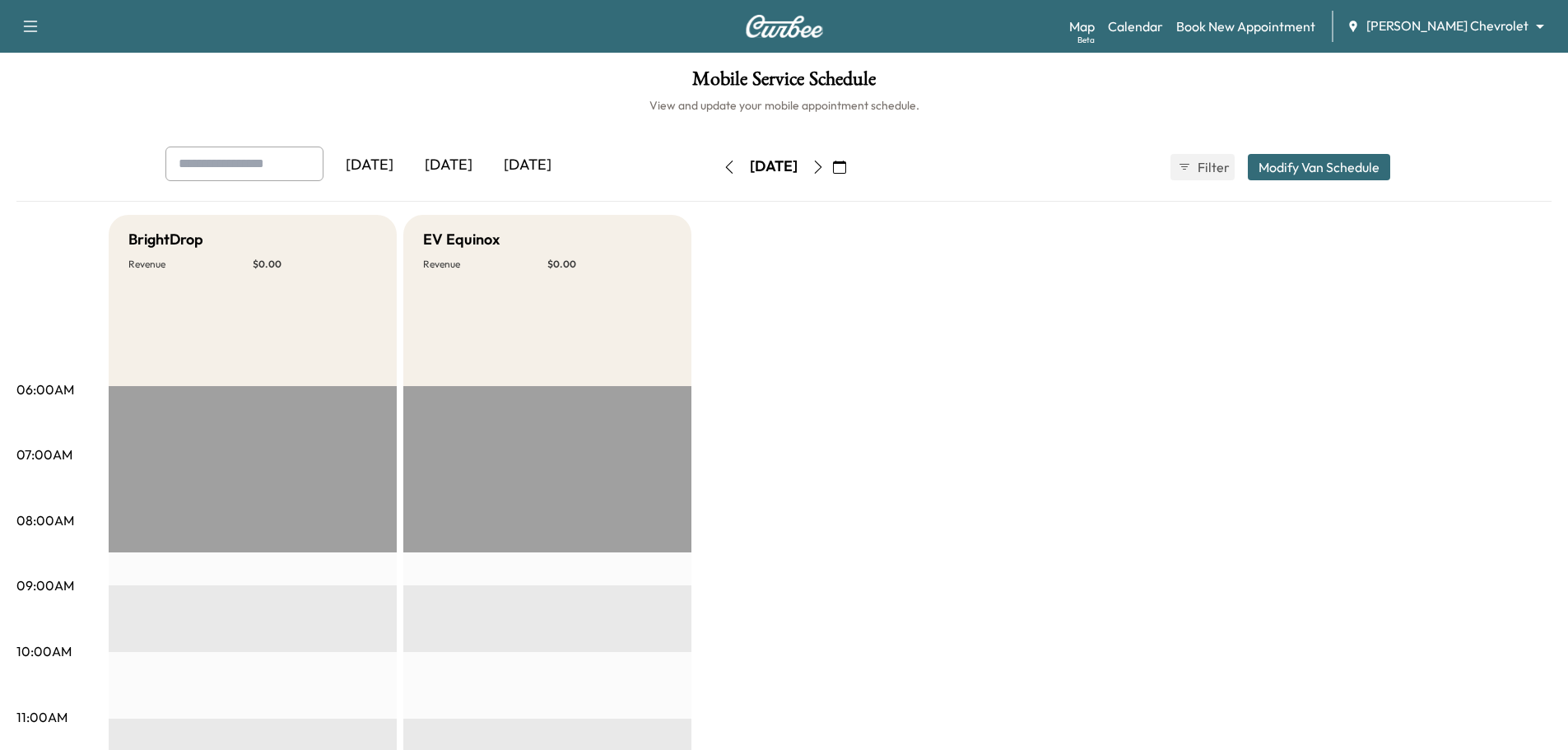
click at [1454, 34] on body "Support Log Out Map Beta Calendar Book New Appointment [PERSON_NAME] Chevrolet …" at bounding box center [784, 375] width 1568 height 750
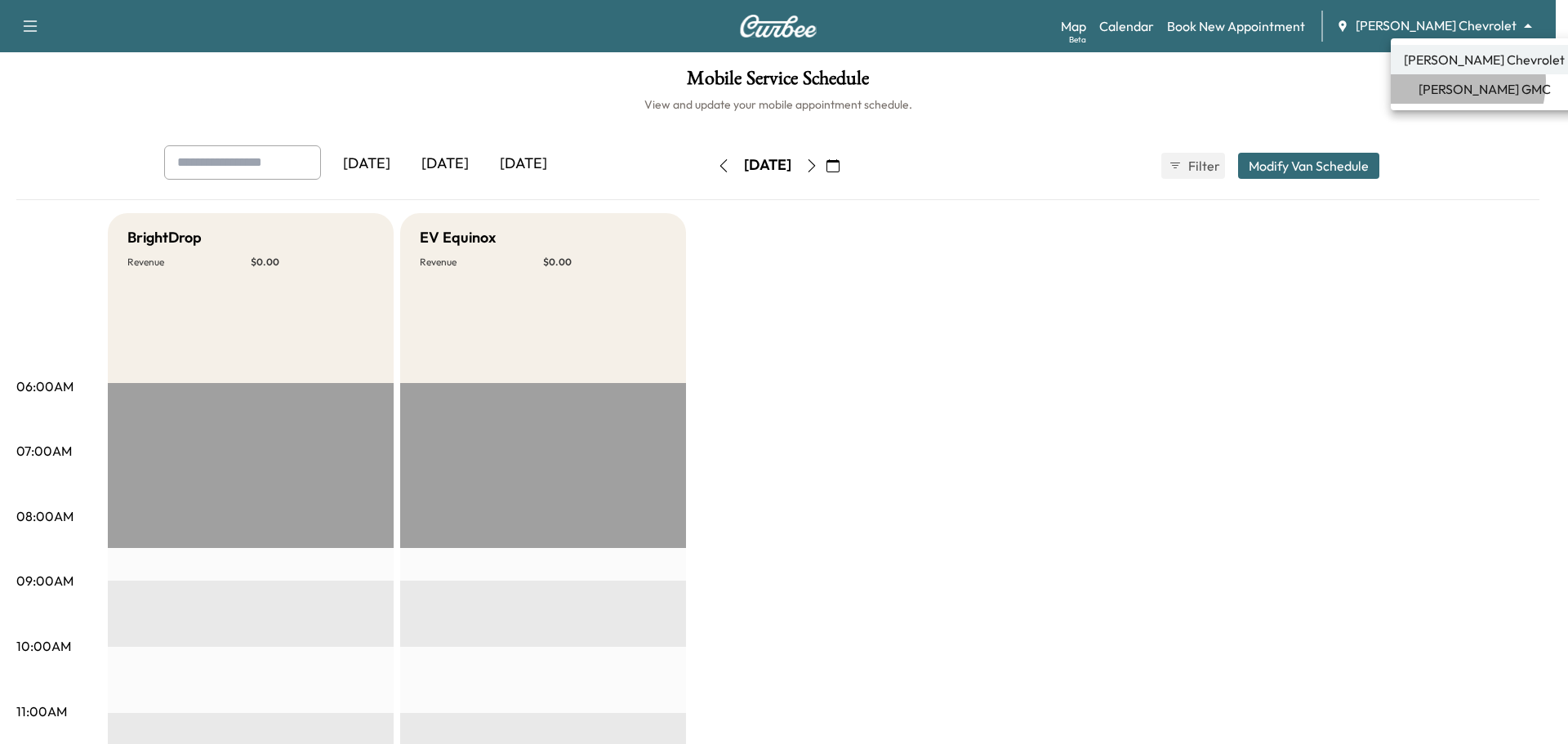
click at [1450, 81] on span "[PERSON_NAME] GMC" at bounding box center [1484, 88] width 133 height 20
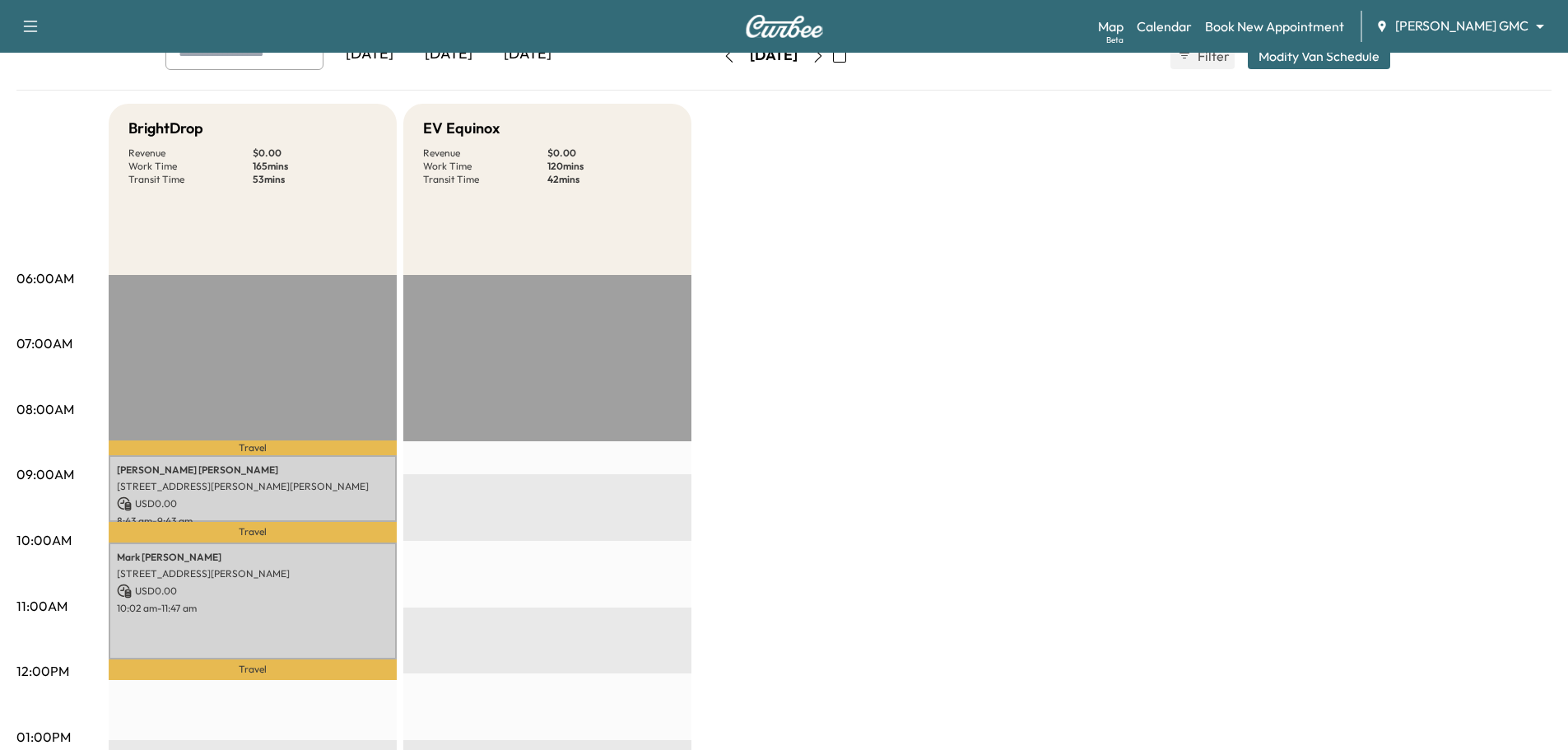
scroll to position [82, 0]
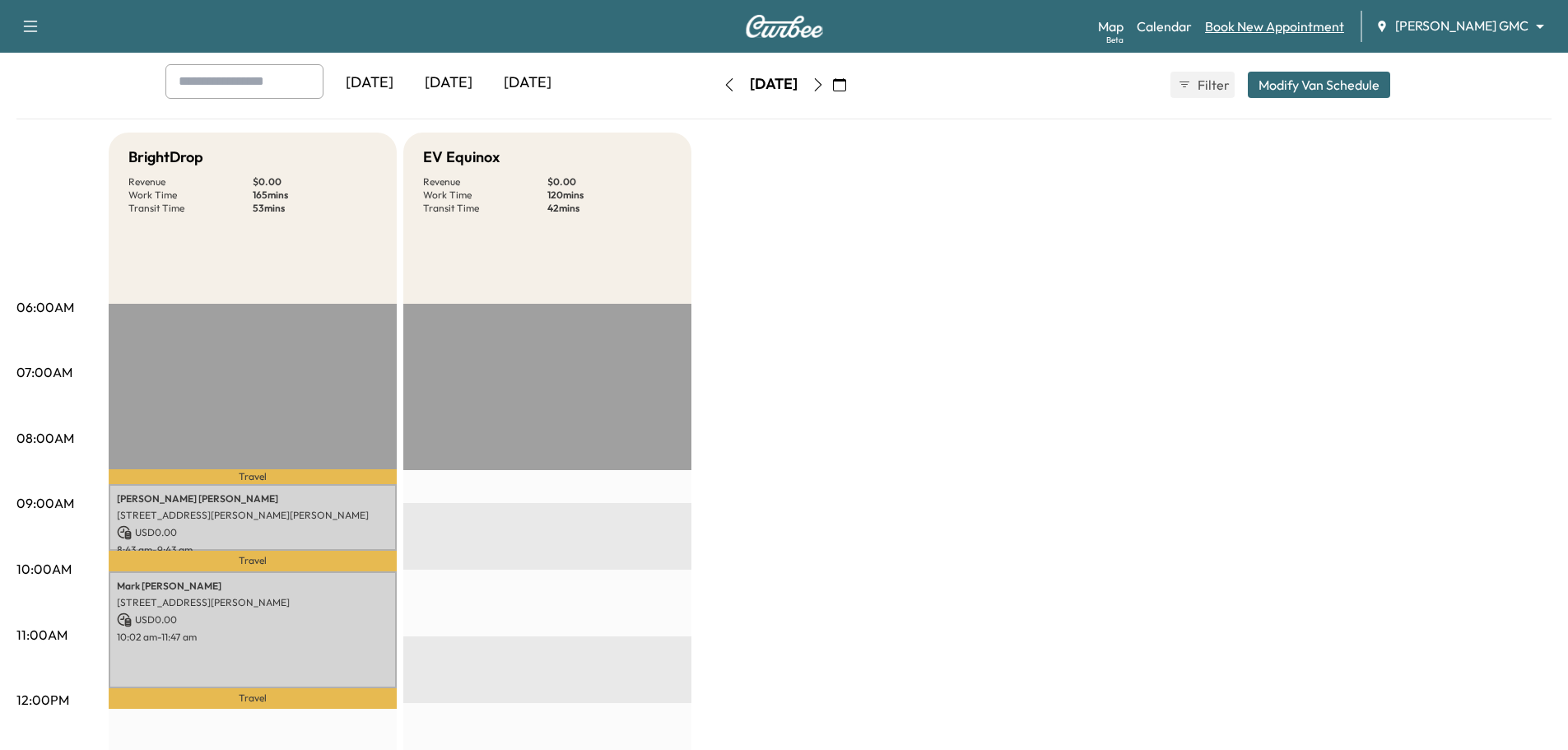
click at [1300, 31] on link "Book New Appointment" at bounding box center [1274, 26] width 139 height 20
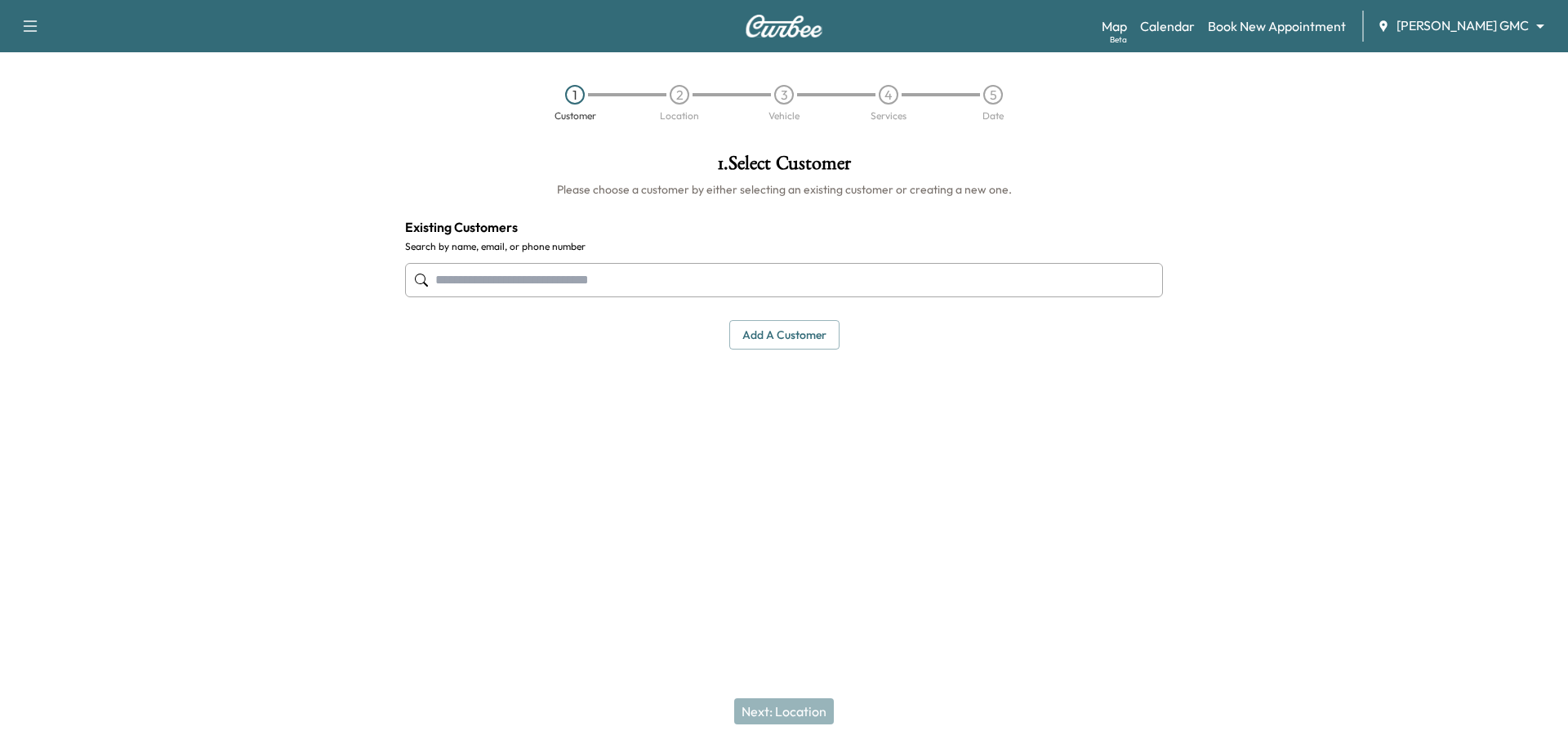
click at [636, 285] on input "text" at bounding box center [784, 281] width 758 height 35
click at [1438, 26] on body "Support Log Out Map Beta Calendar Book New Appointment [PERSON_NAME] GMC ******…" at bounding box center [784, 372] width 1568 height 744
click at [1447, 51] on span "[PERSON_NAME] Chevrolet" at bounding box center [1497, 60] width 161 height 20
click at [535, 278] on input "text" at bounding box center [784, 281] width 758 height 35
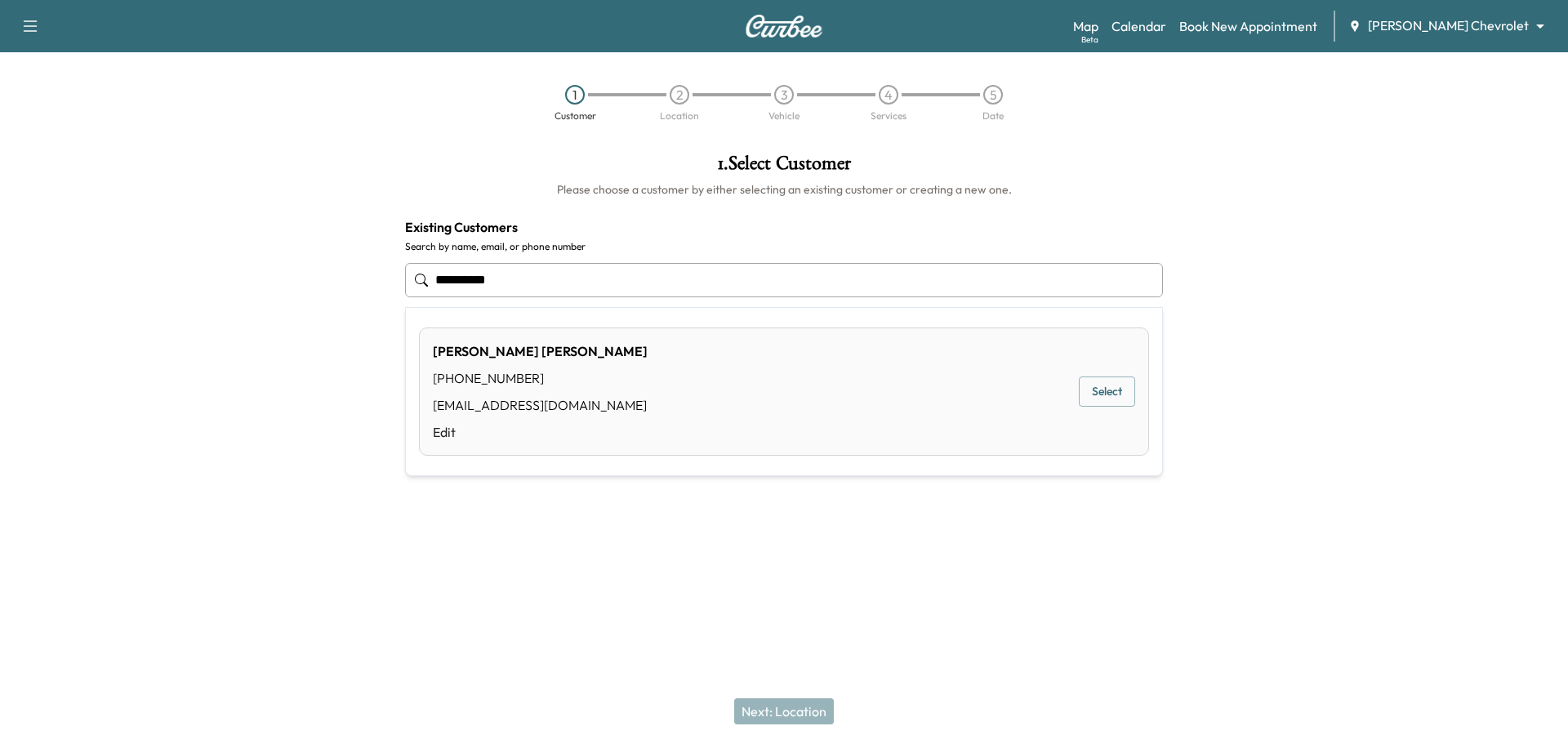
click at [1101, 393] on button "Select" at bounding box center [1106, 391] width 56 height 30
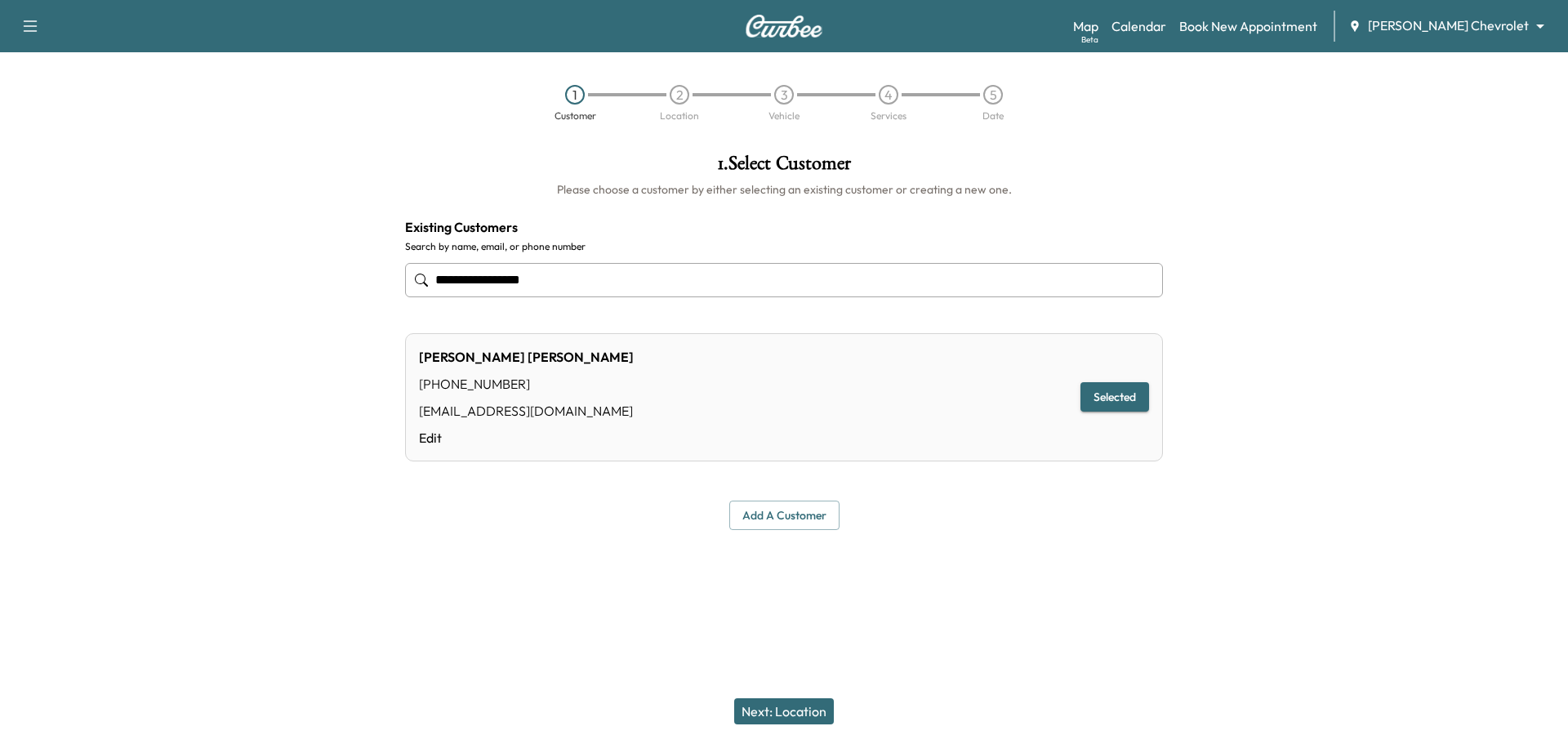
type input "**********"
click at [803, 715] on button "Next: Location" at bounding box center [783, 711] width 100 height 26
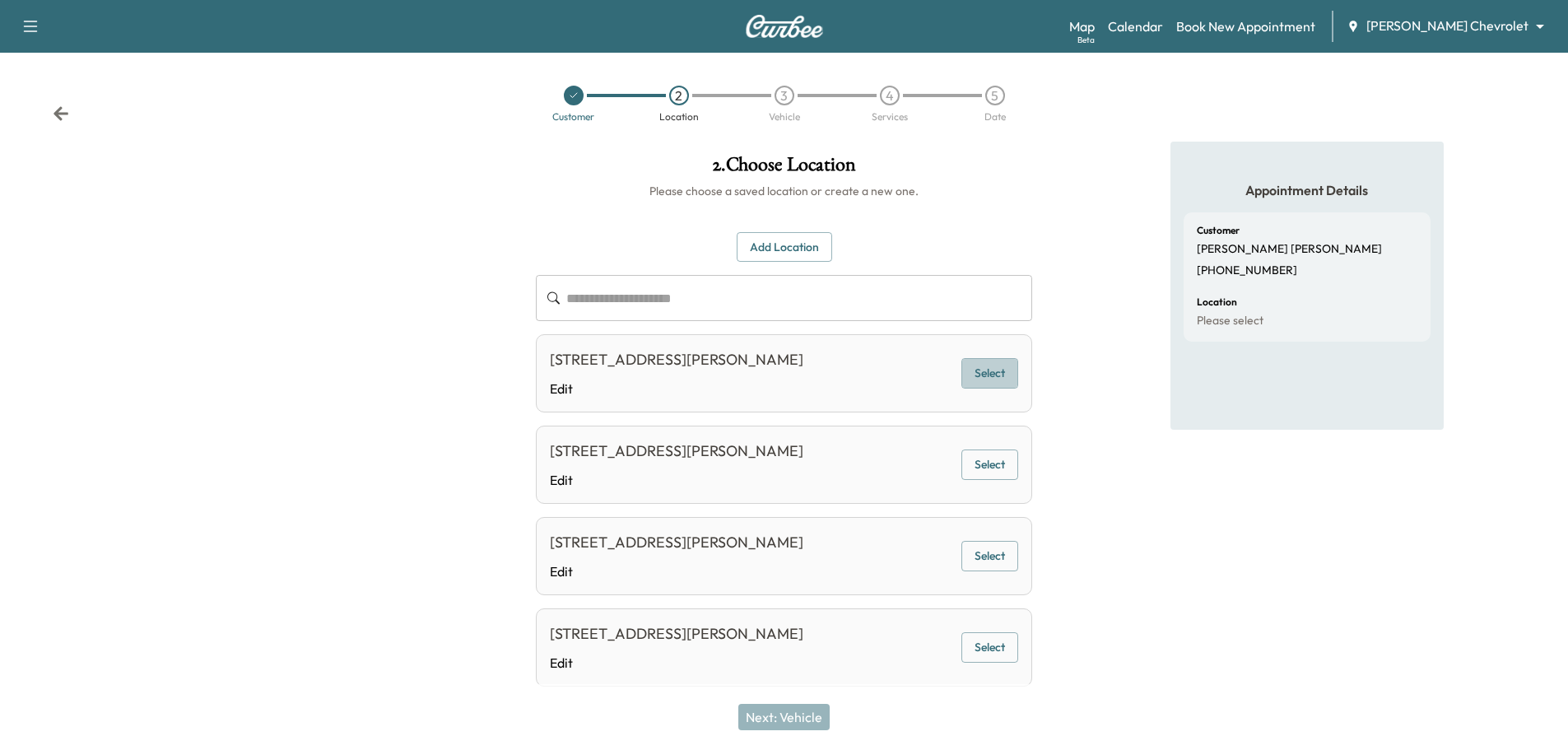
click at [987, 382] on button "Select" at bounding box center [989, 373] width 57 height 31
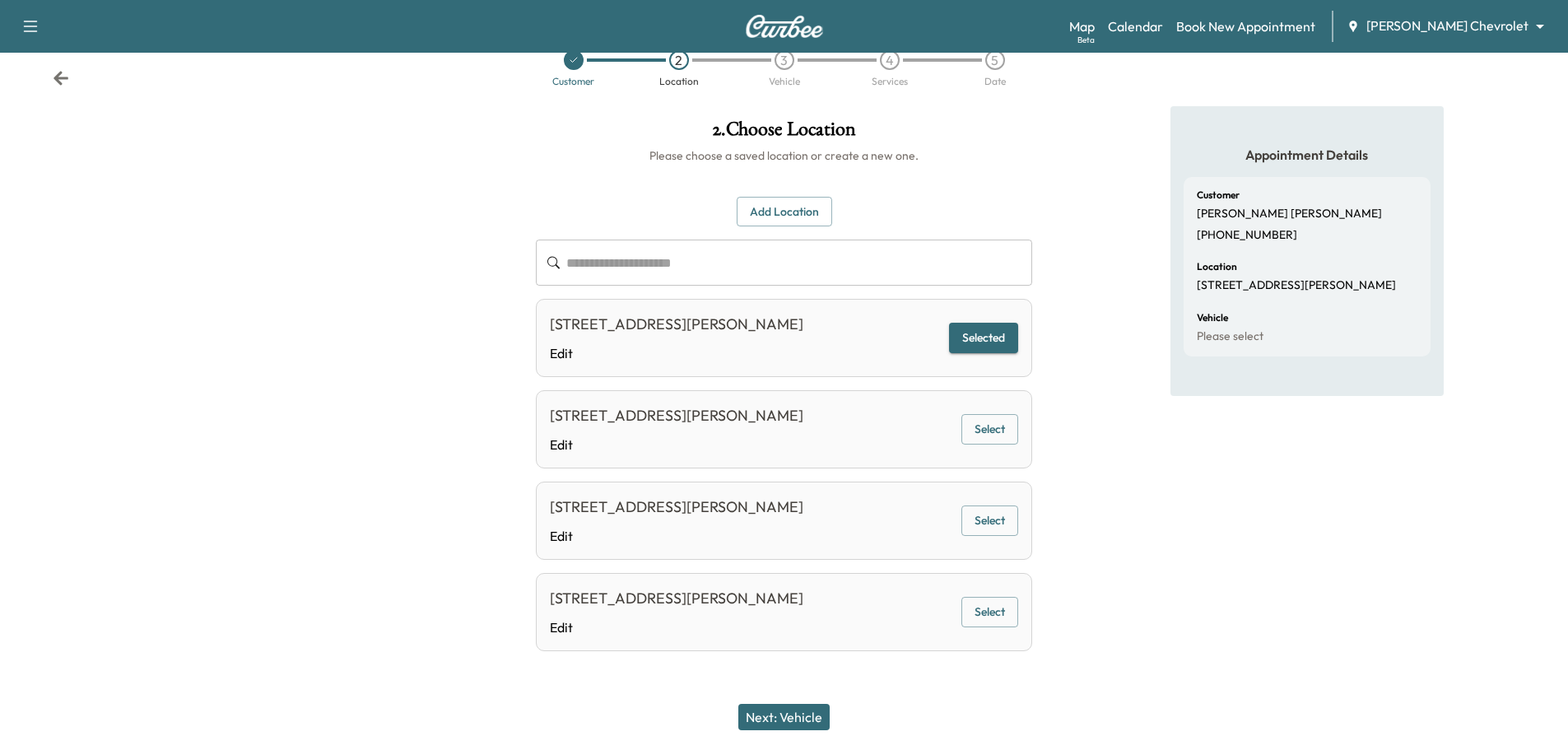
scroll to position [81, 0]
click at [793, 723] on button "Next: Vehicle" at bounding box center [784, 717] width 92 height 26
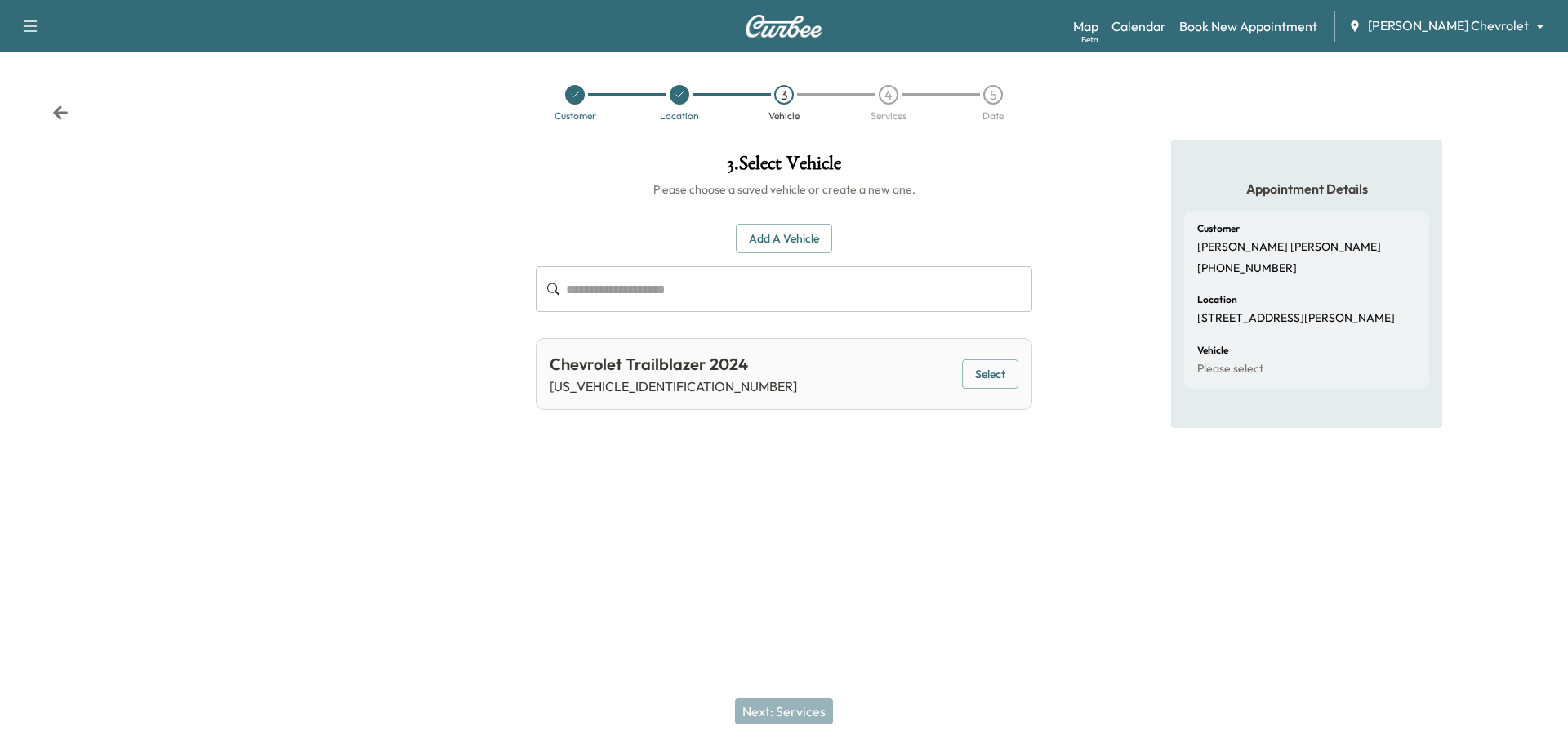
click at [844, 380] on div "Chevrolet Trailblazer 2024 [US_VEHICLE_IDENTIFICATION_NUMBER] Select" at bounding box center [783, 373] width 496 height 72
click at [983, 378] on button "Select" at bounding box center [989, 374] width 56 height 30
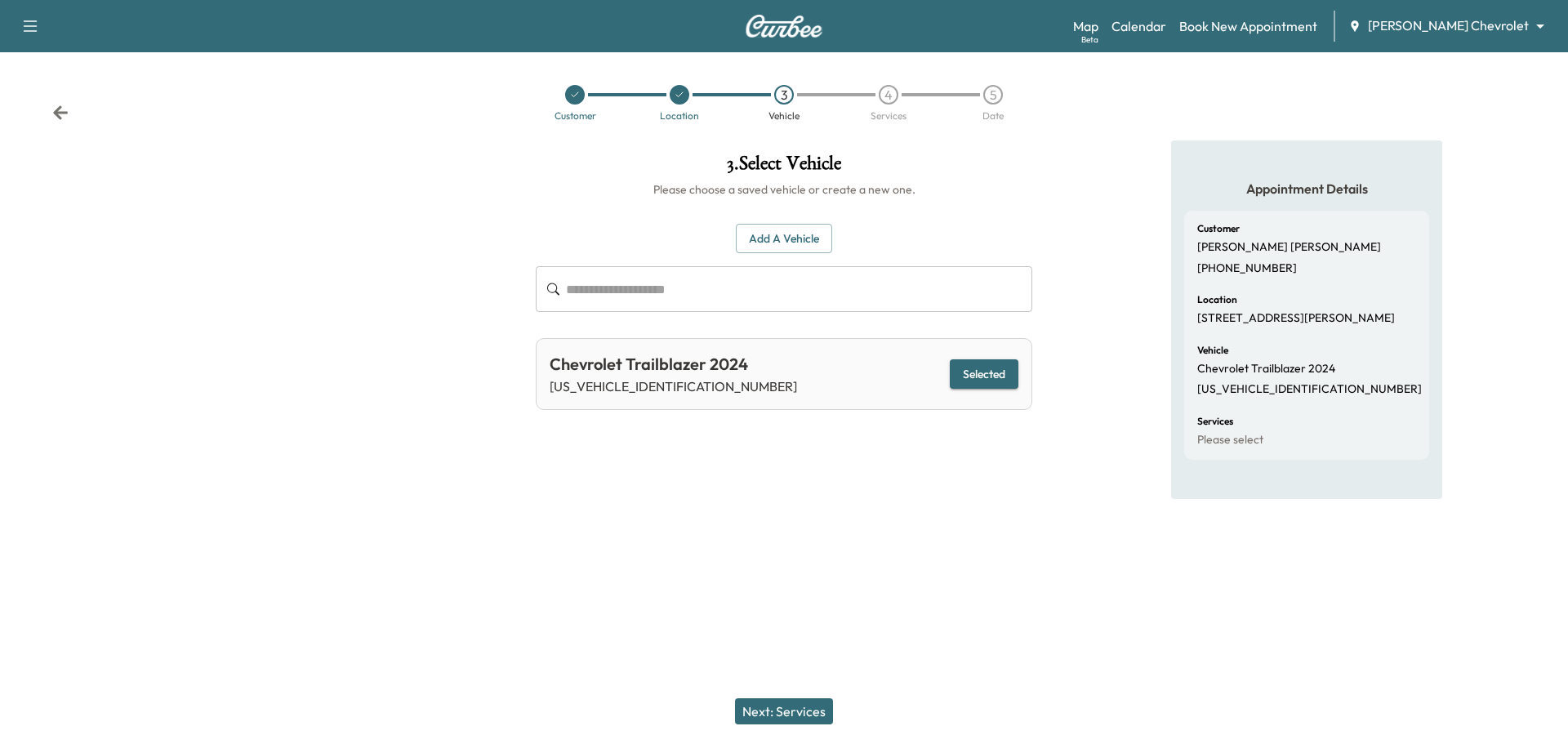
click at [815, 708] on button "Next: Services" at bounding box center [783, 711] width 98 height 26
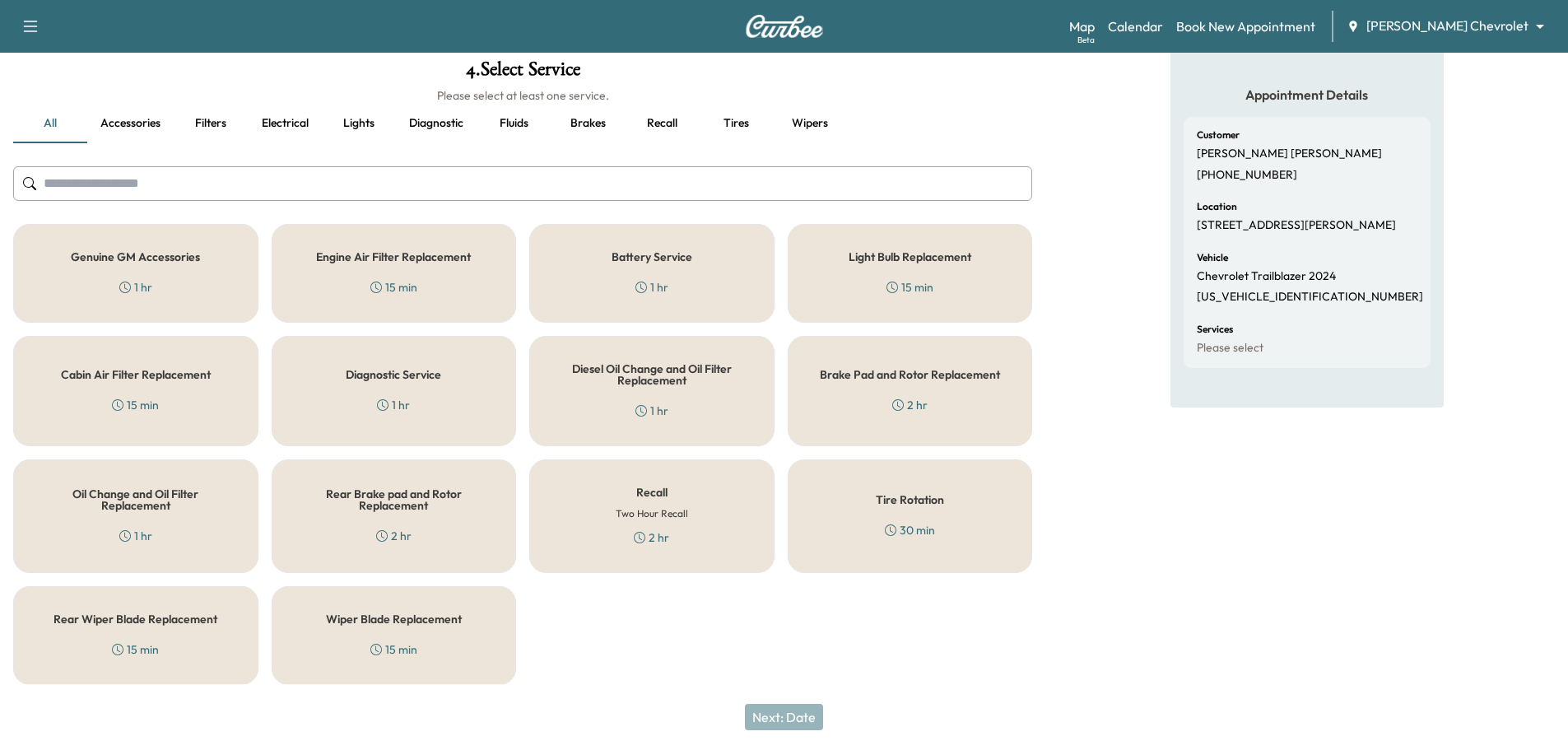
scroll to position [96, 0]
click at [616, 520] on div "Recall Two Hour Recall 2 hr" at bounding box center [651, 515] width 245 height 114
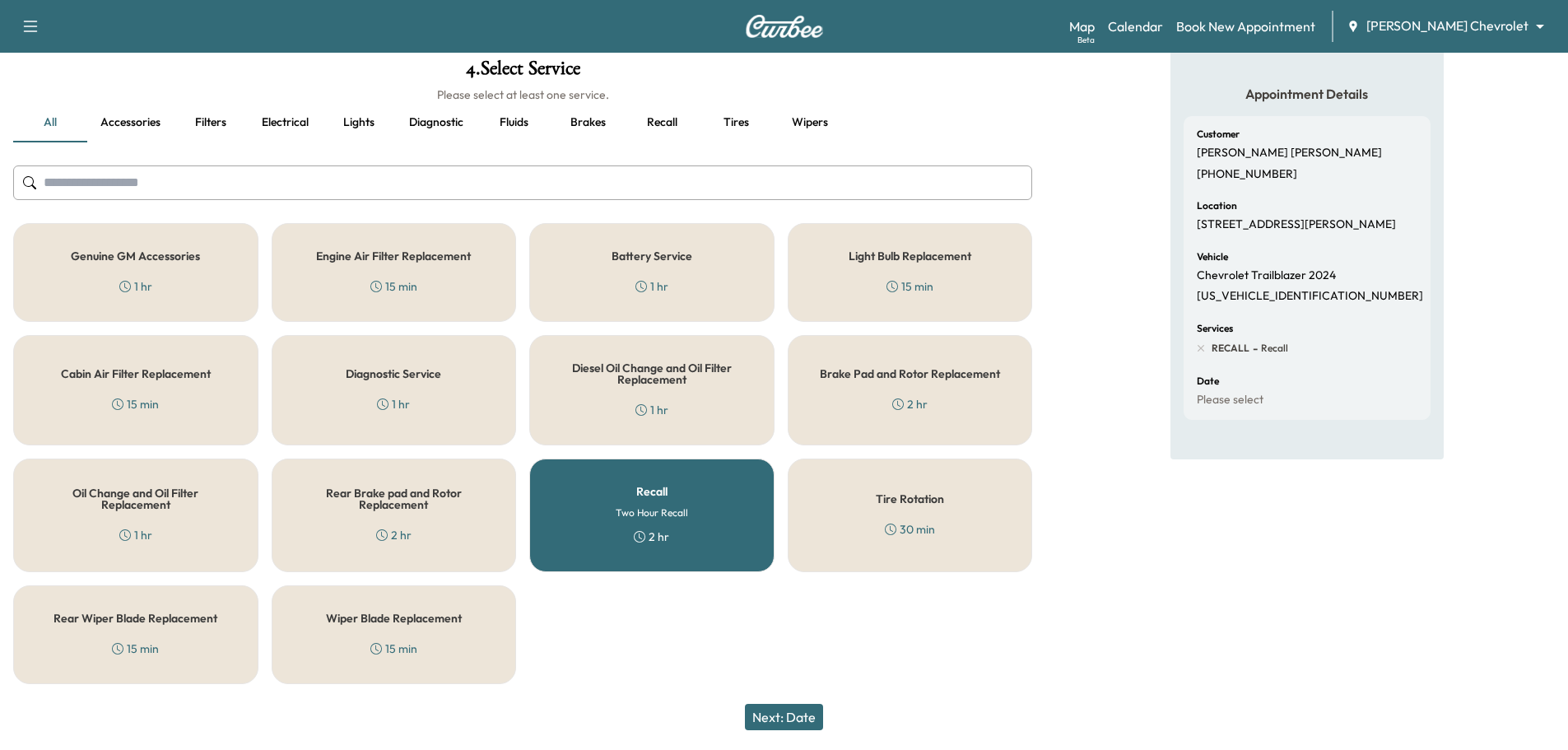
click at [811, 718] on button "Next: Date" at bounding box center [784, 717] width 79 height 26
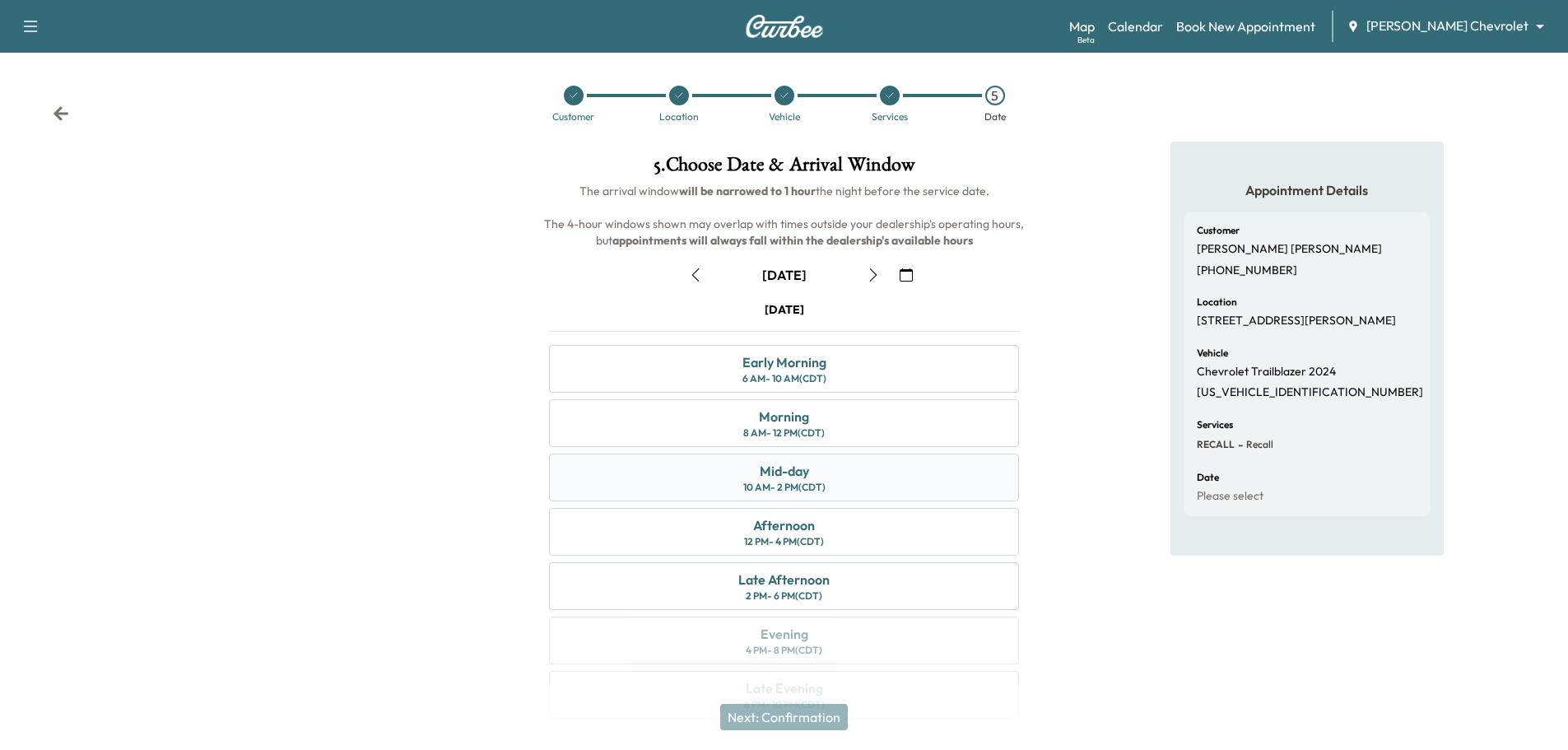
click at [799, 477] on div "Mid-day" at bounding box center [784, 471] width 50 height 20
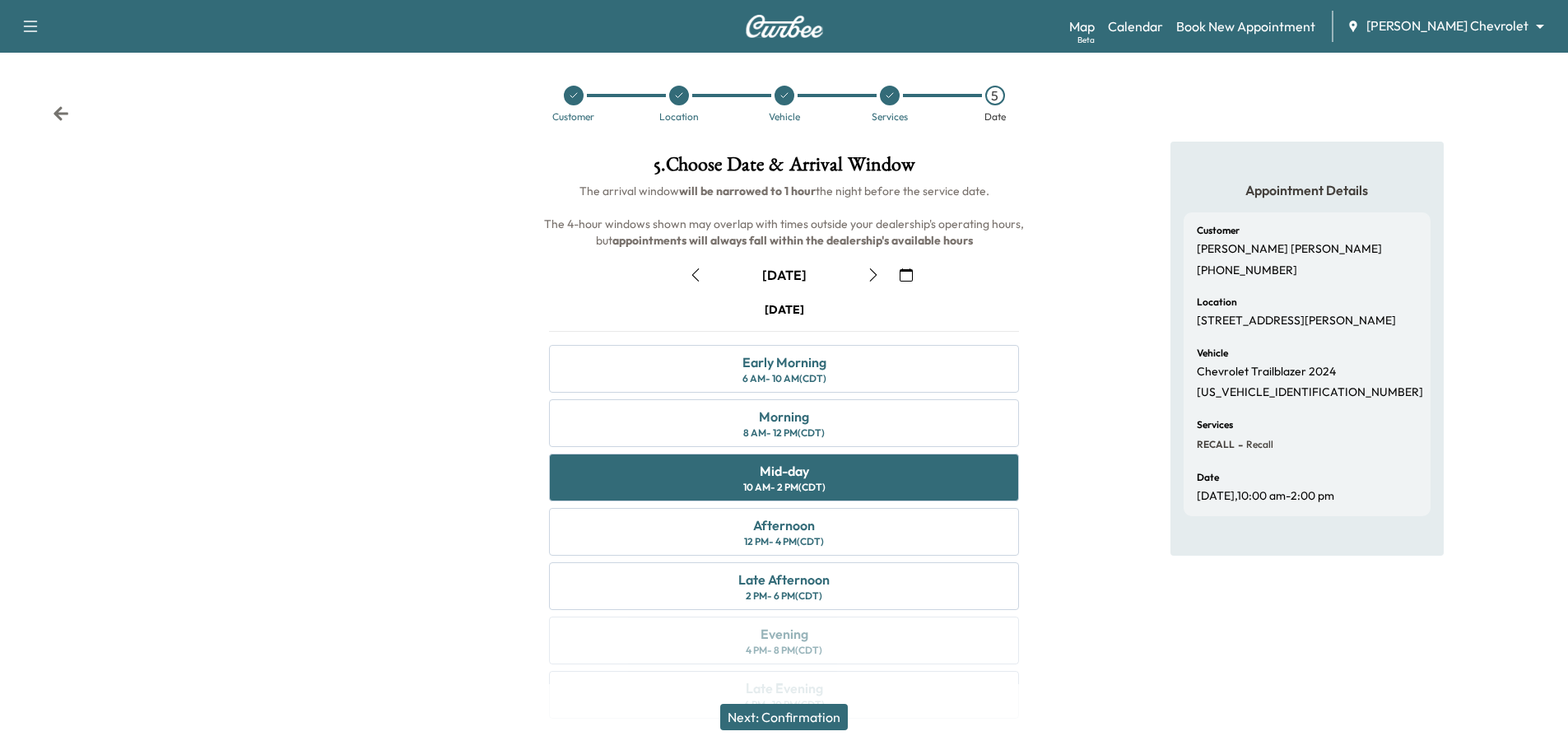
click at [790, 716] on button "Next: Confirmation" at bounding box center [784, 717] width 127 height 26
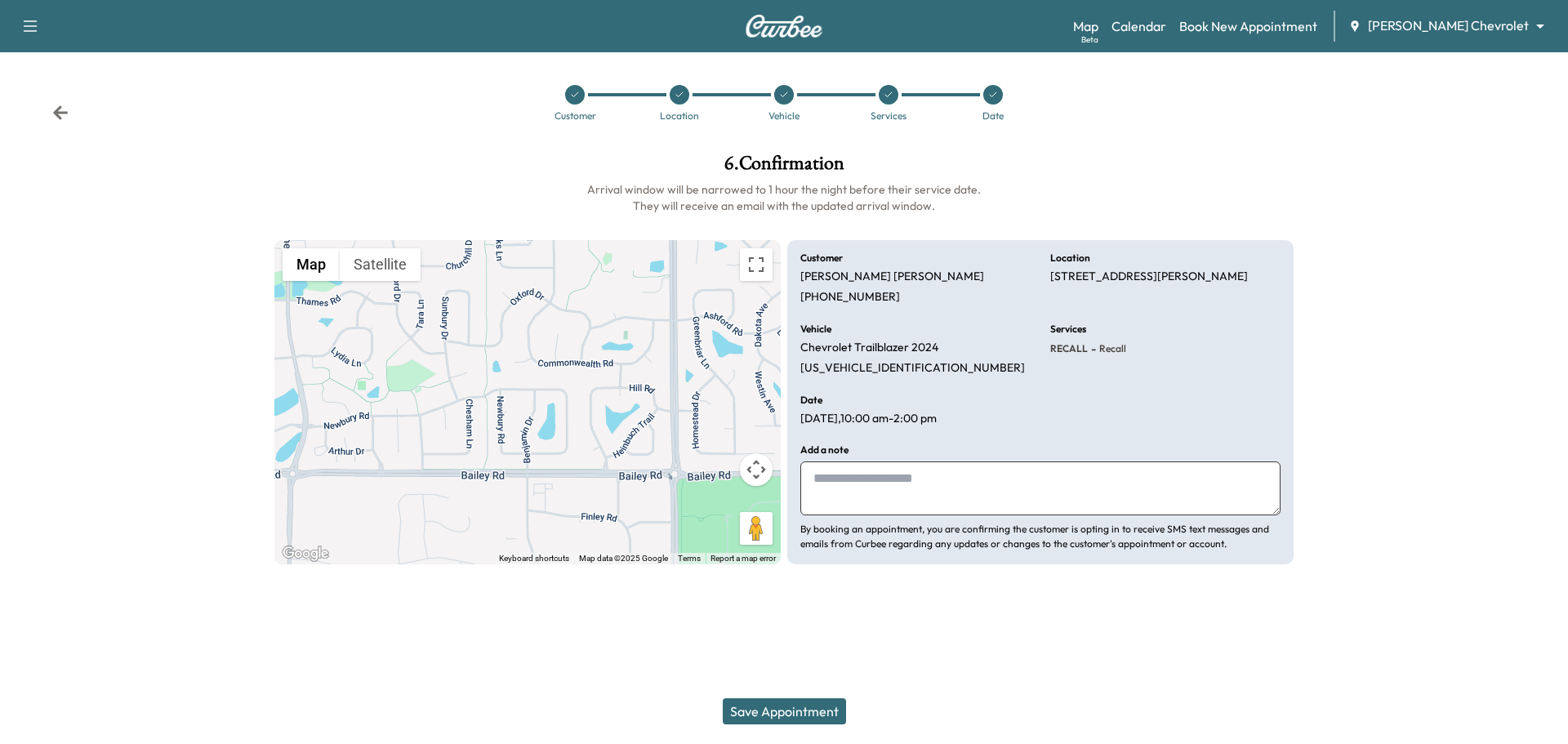
click at [904, 478] on textarea at bounding box center [1040, 488] width 480 height 54
click at [1107, 501] on textarea "**********" at bounding box center [1040, 488] width 480 height 54
type textarea "**********"
click at [814, 709] on button "Save Appointment" at bounding box center [784, 711] width 123 height 26
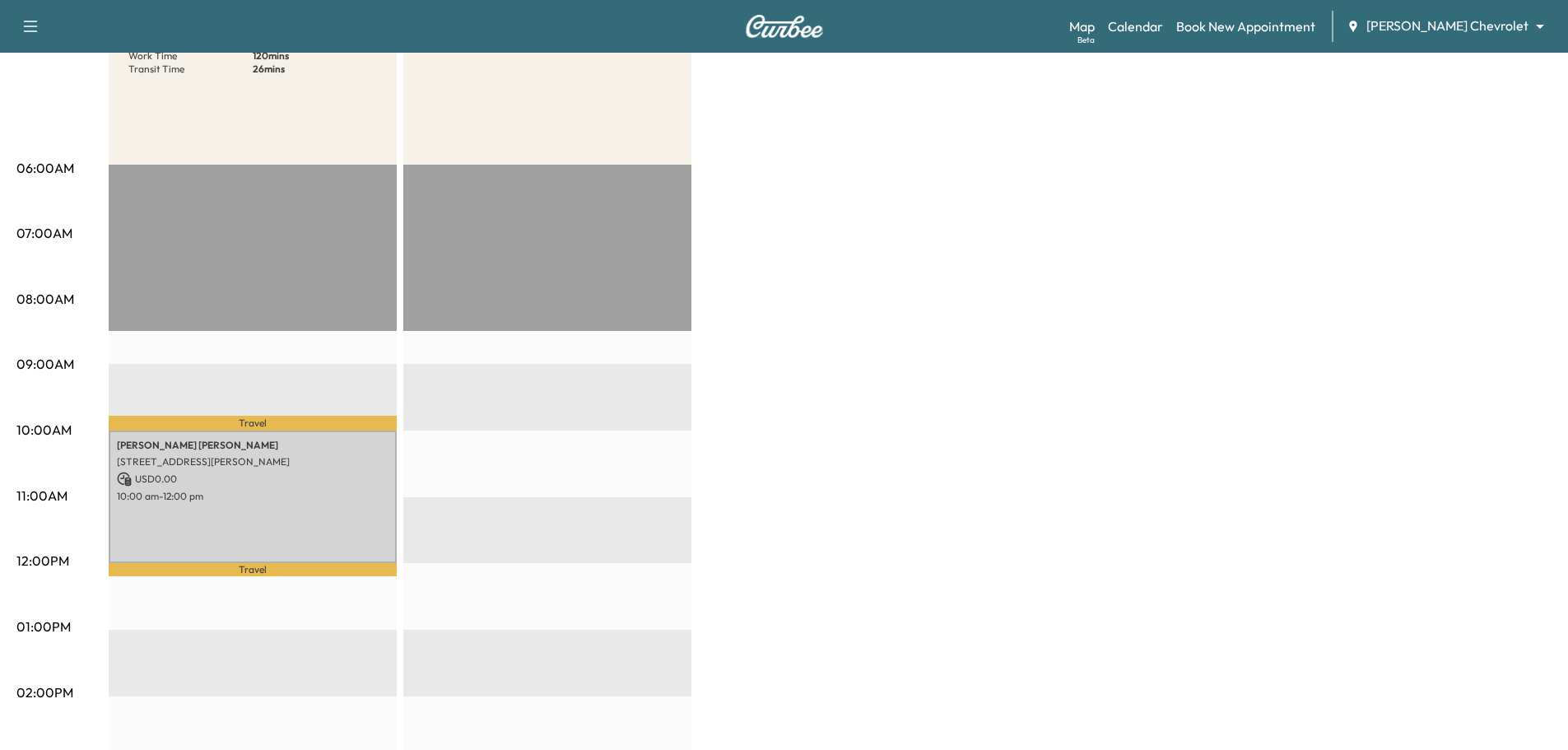
scroll to position [494, 0]
